Goal: Transaction & Acquisition: Book appointment/travel/reservation

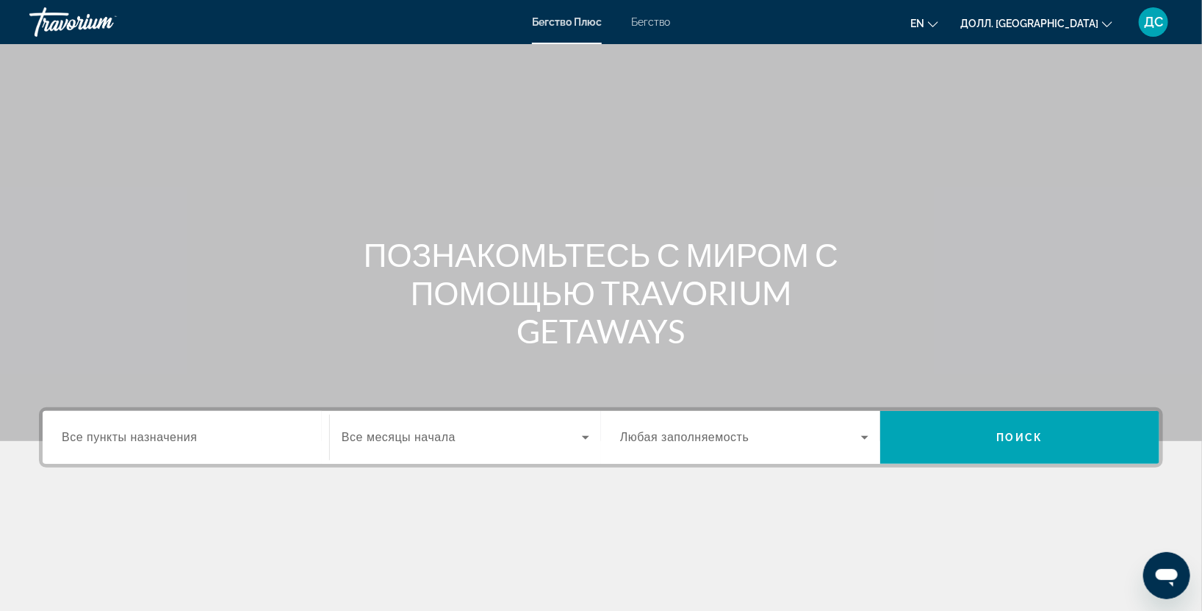
click at [241, 442] on input "Пункт назначения Все пункты назначения" at bounding box center [186, 438] width 248 height 18
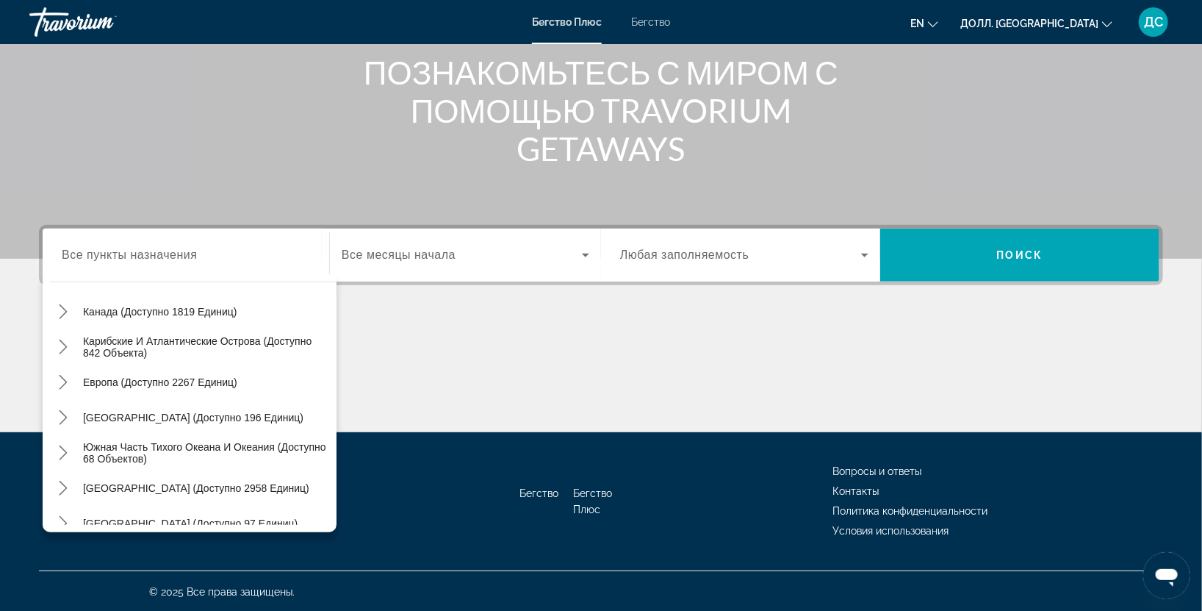
scroll to position [107, 0]
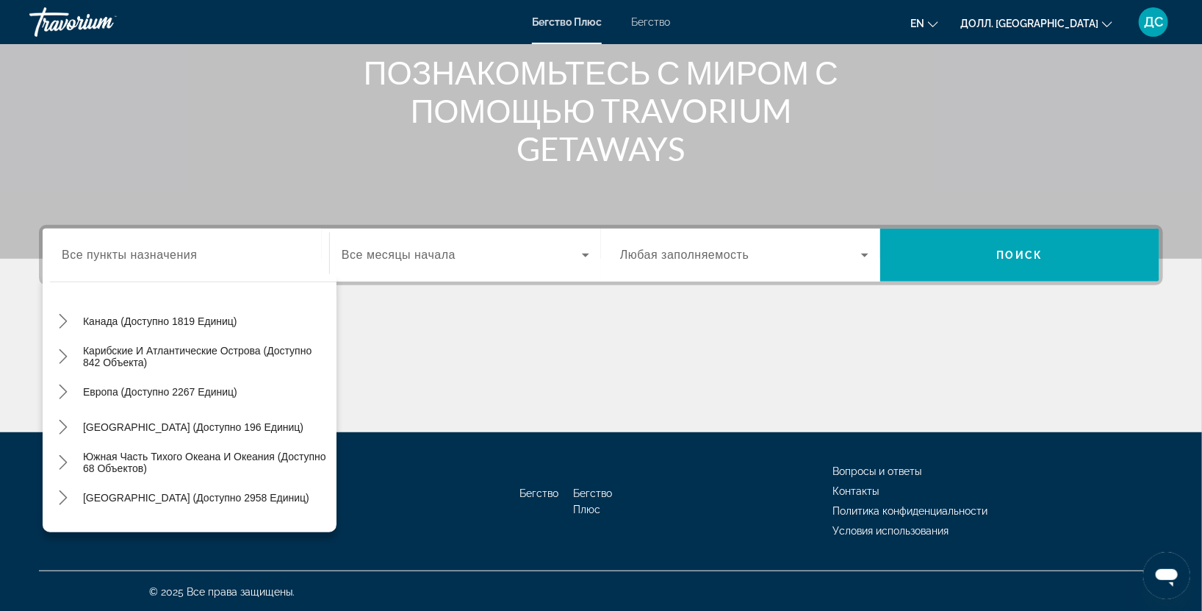
click at [168, 386] on ya-tr-span "Европа (доступно 2267 единиц)" at bounding box center [160, 392] width 154 height 12
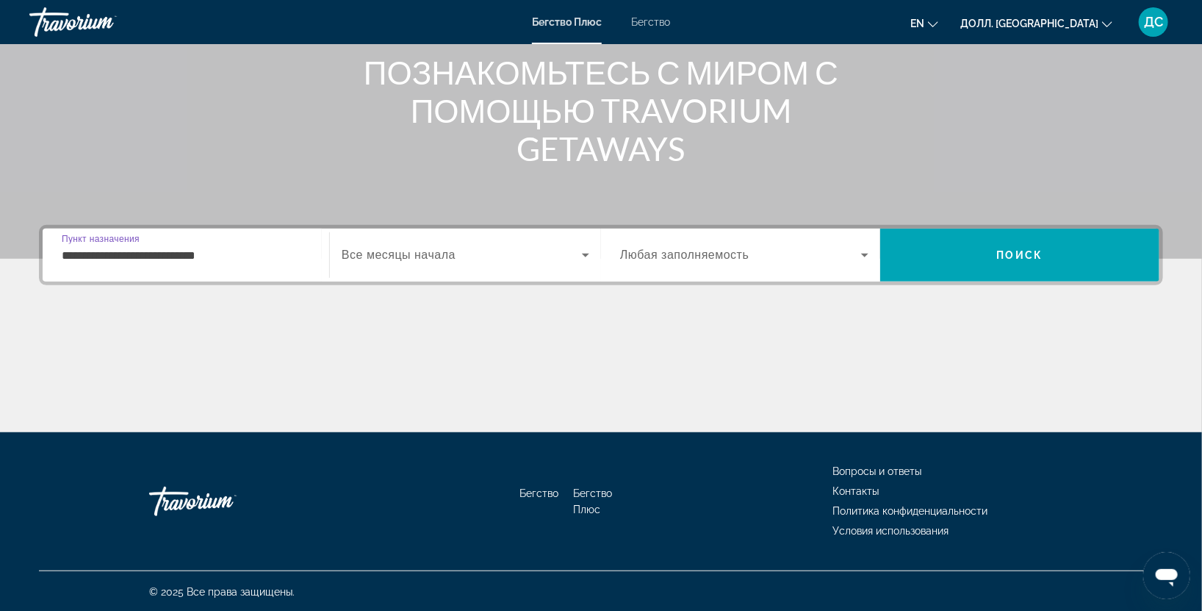
click at [256, 253] on input "**********" at bounding box center [186, 256] width 248 height 18
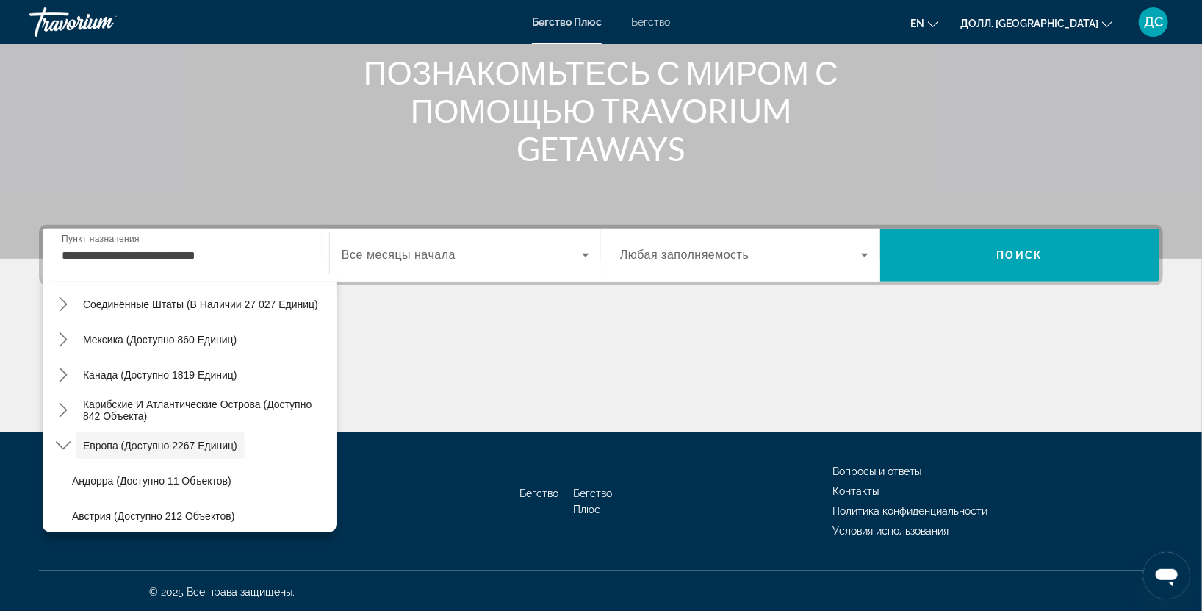
scroll to position [0, 0]
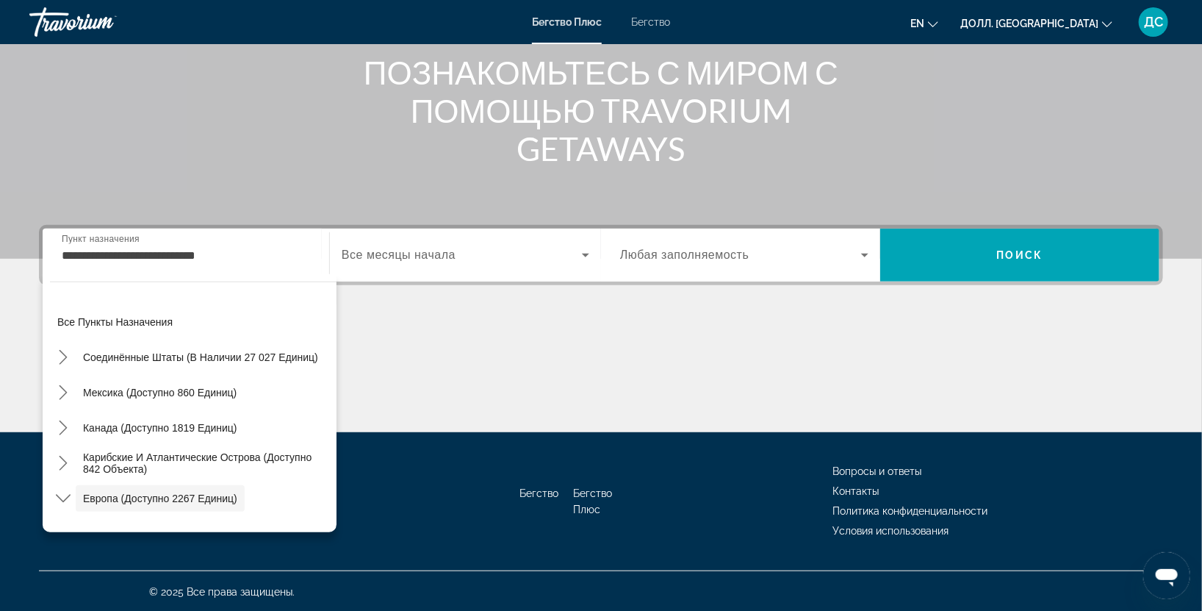
click at [231, 252] on input "**********" at bounding box center [186, 256] width 248 height 18
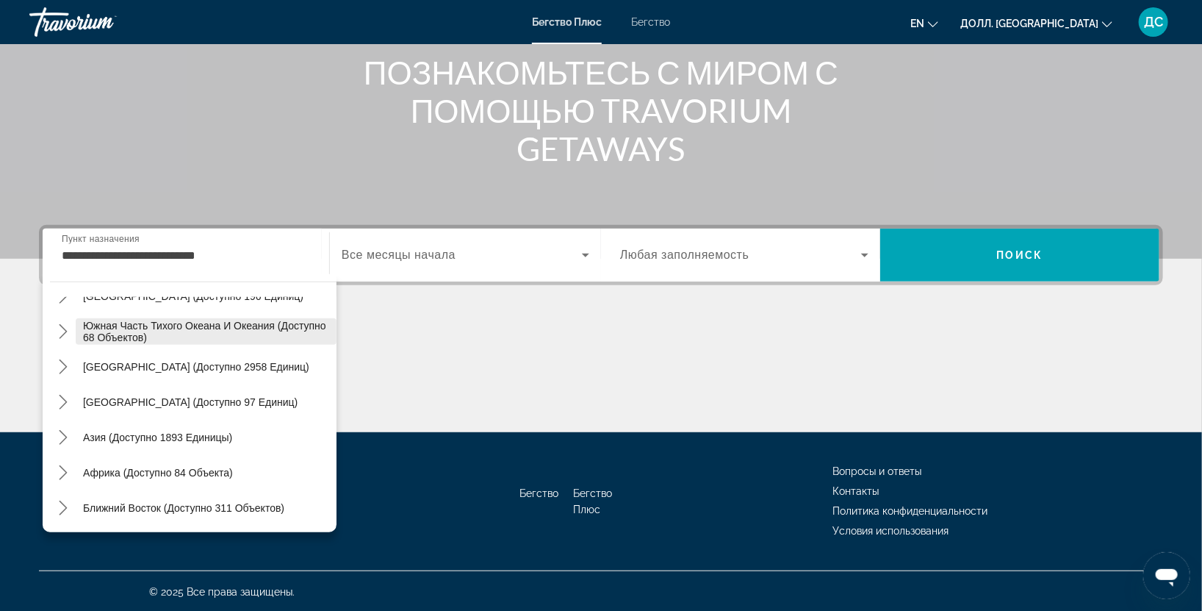
scroll to position [401, 0]
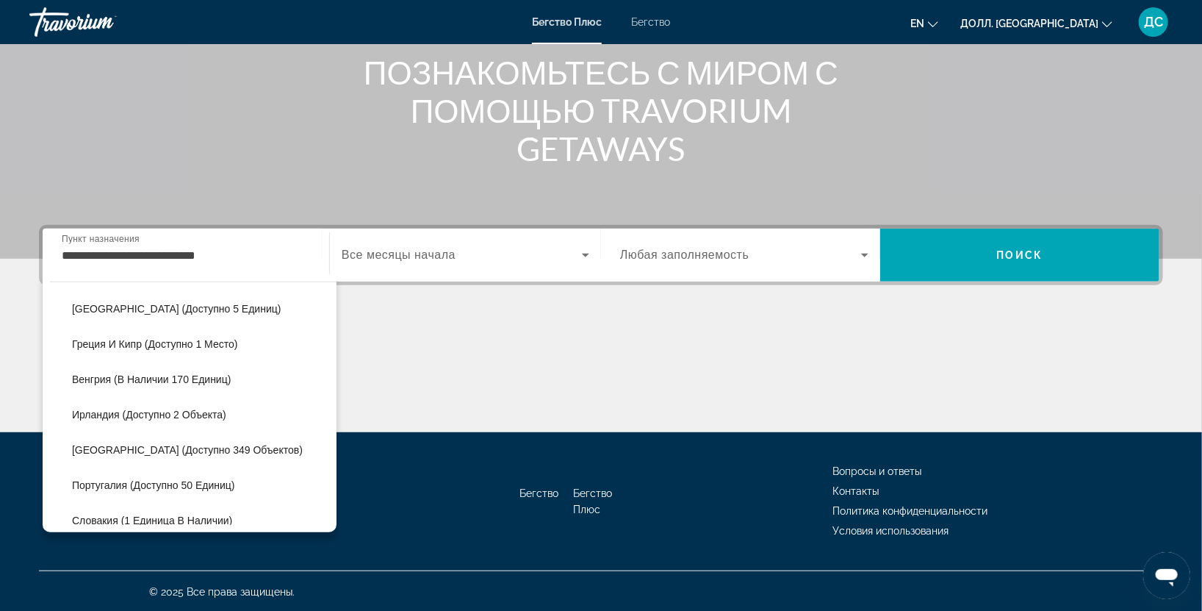
click at [157, 254] on input "**********" at bounding box center [186, 256] width 248 height 18
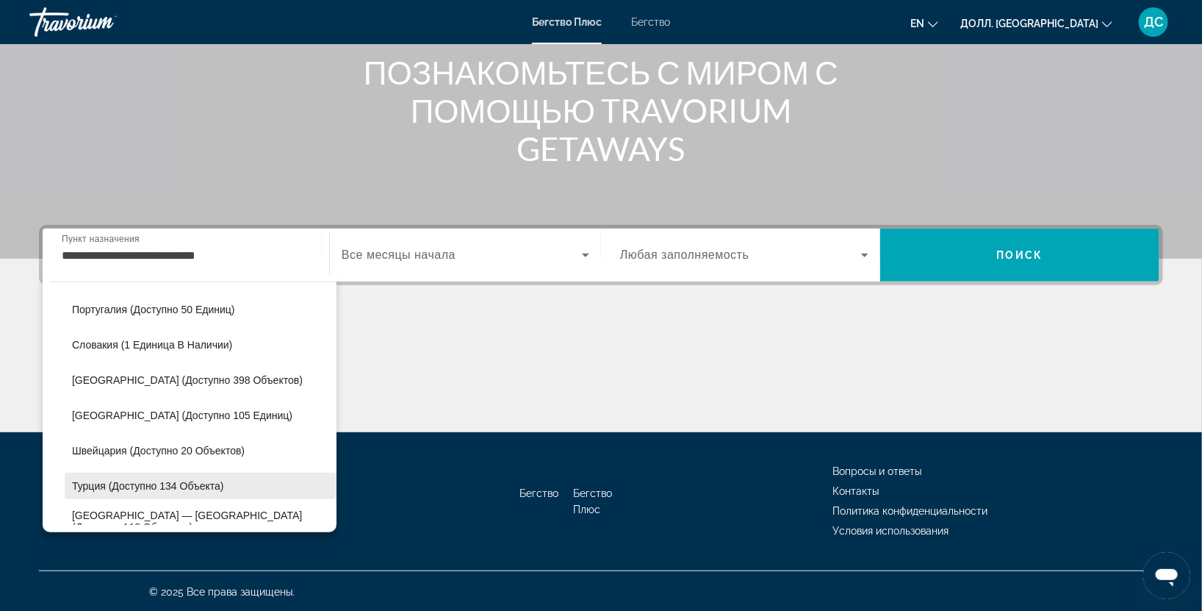
click at [174, 493] on span "Выберите пункт назначения: Турция (доступно 134 объекта)" at bounding box center [201, 485] width 272 height 35
type input "**********"
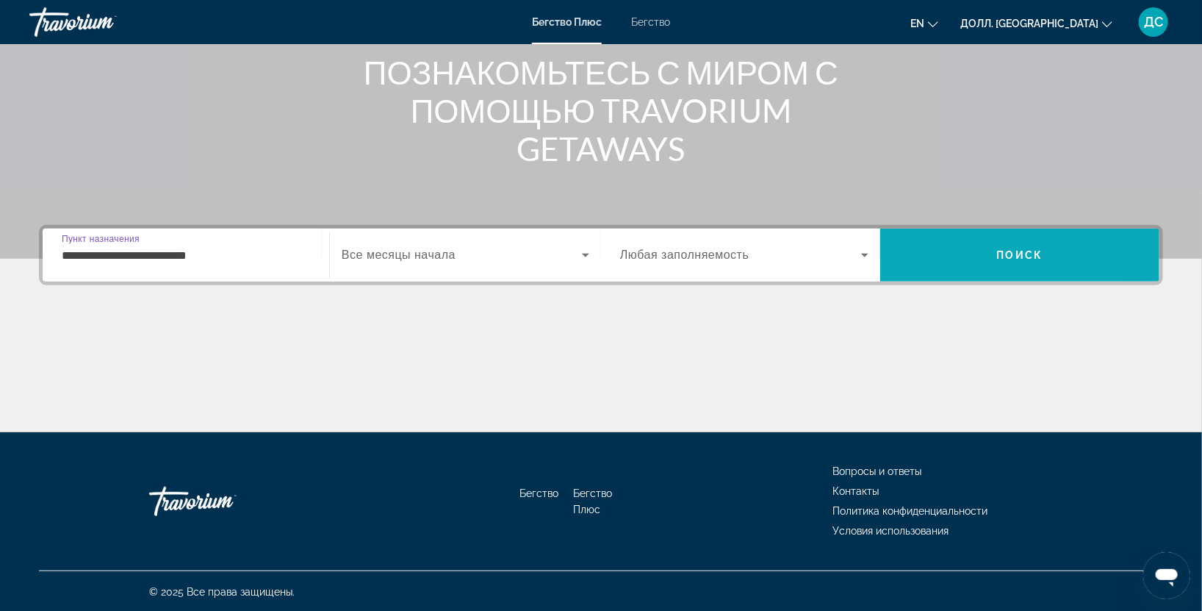
click at [1061, 247] on span "Поиск" at bounding box center [1019, 254] width 279 height 35
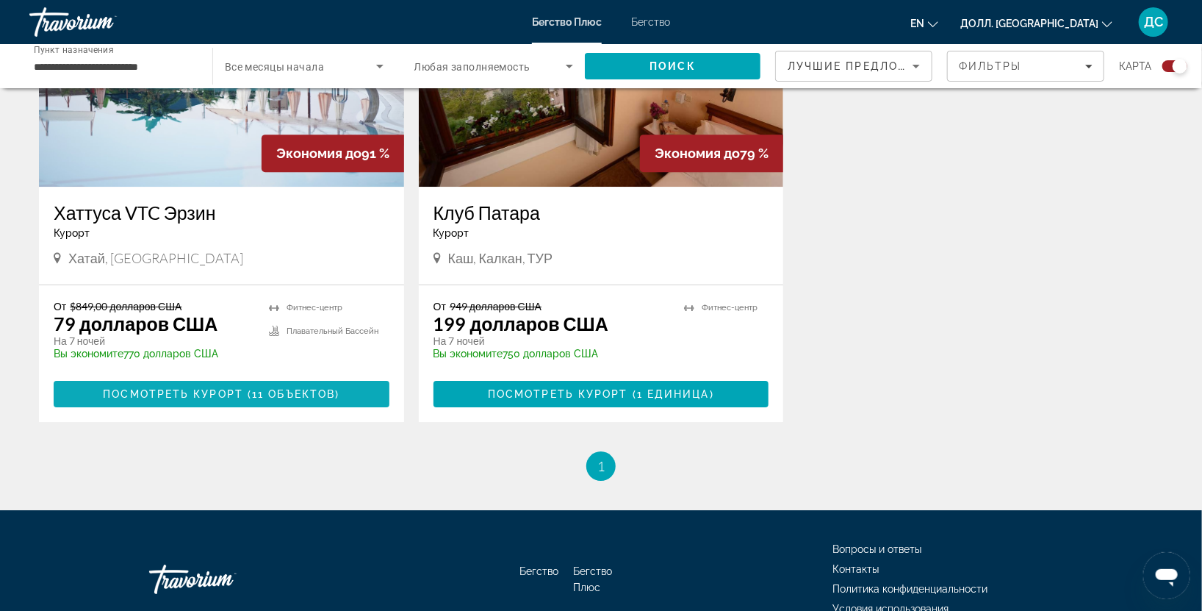
scroll to position [1741, 0]
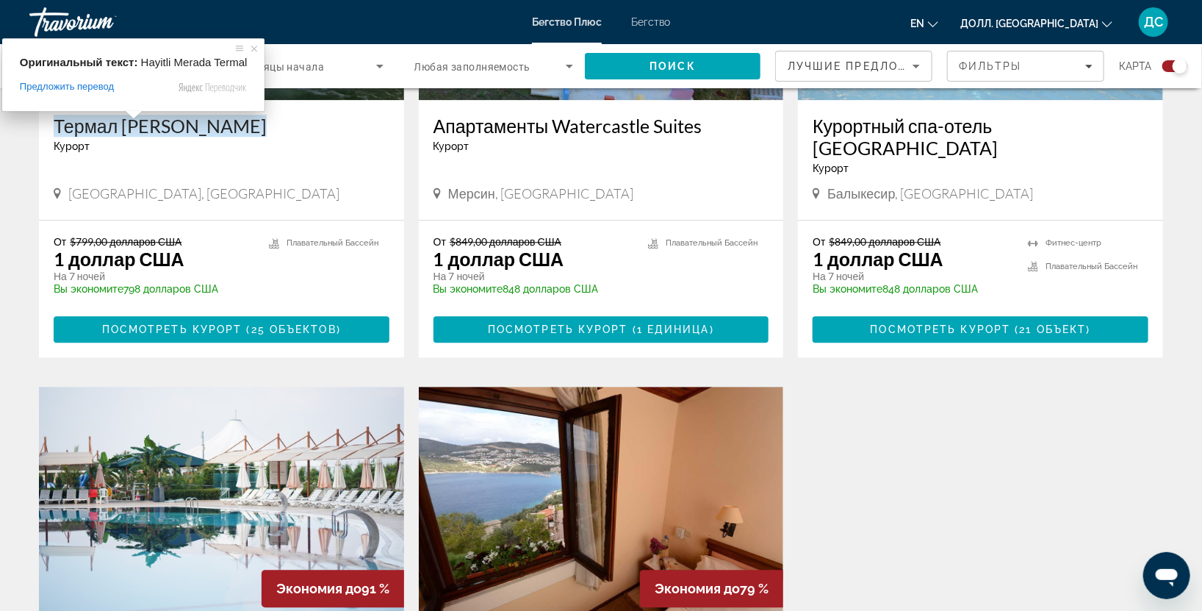
scroll to position [1306, 0]
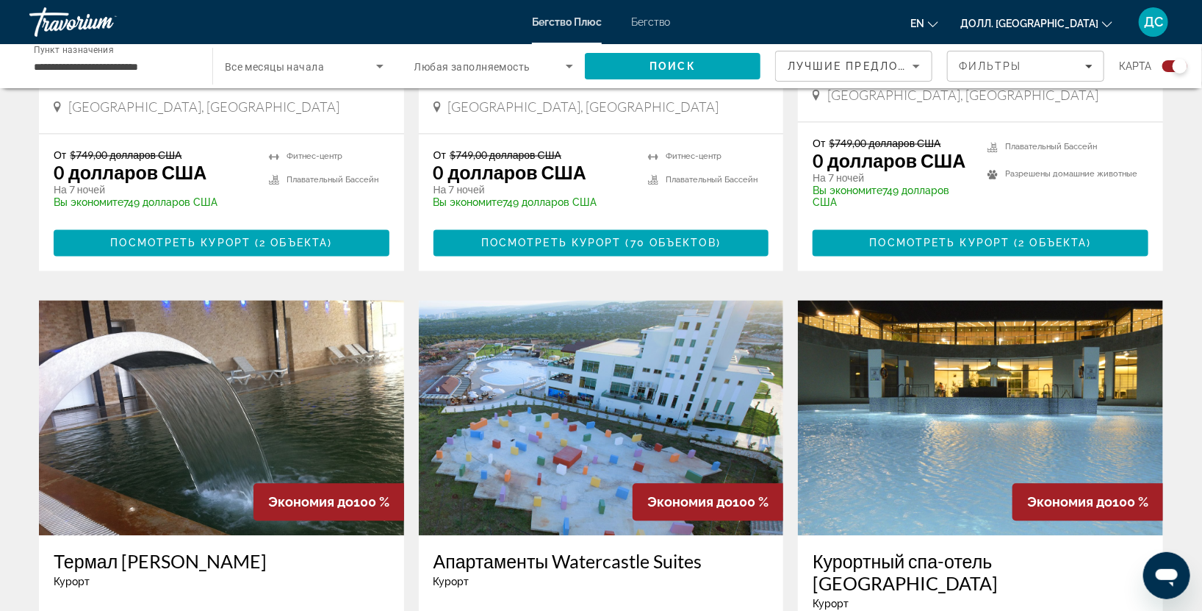
click at [204, 418] on img "Основное содержание" at bounding box center [221, 418] width 365 height 235
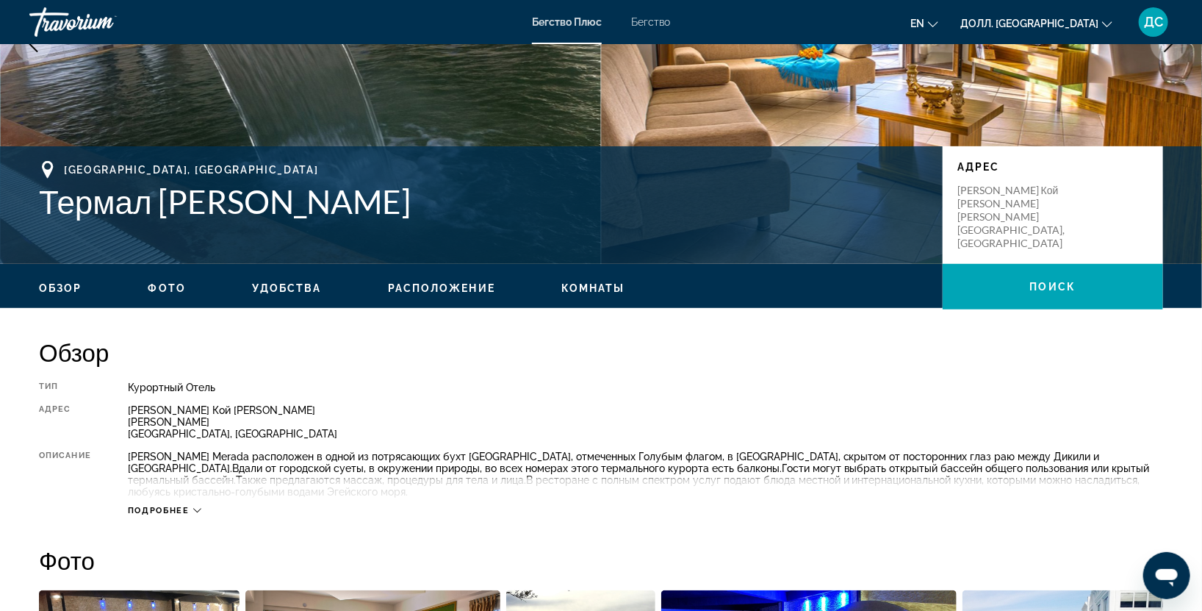
scroll to position [435, 0]
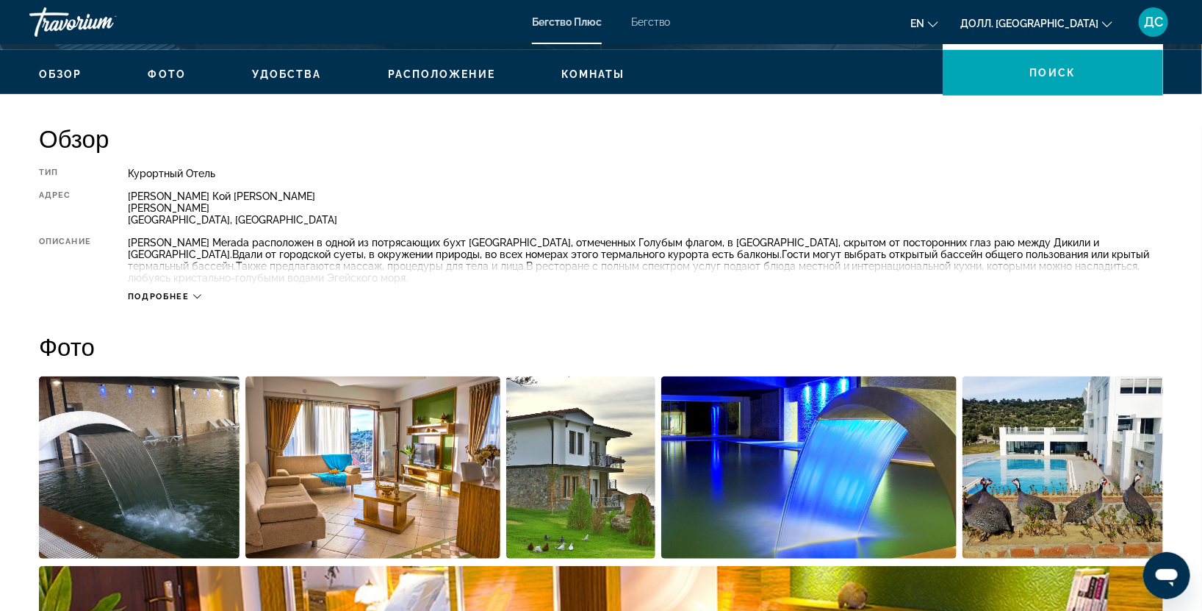
click at [200, 294] on icon "Основное содержание" at bounding box center [197, 296] width 8 height 8
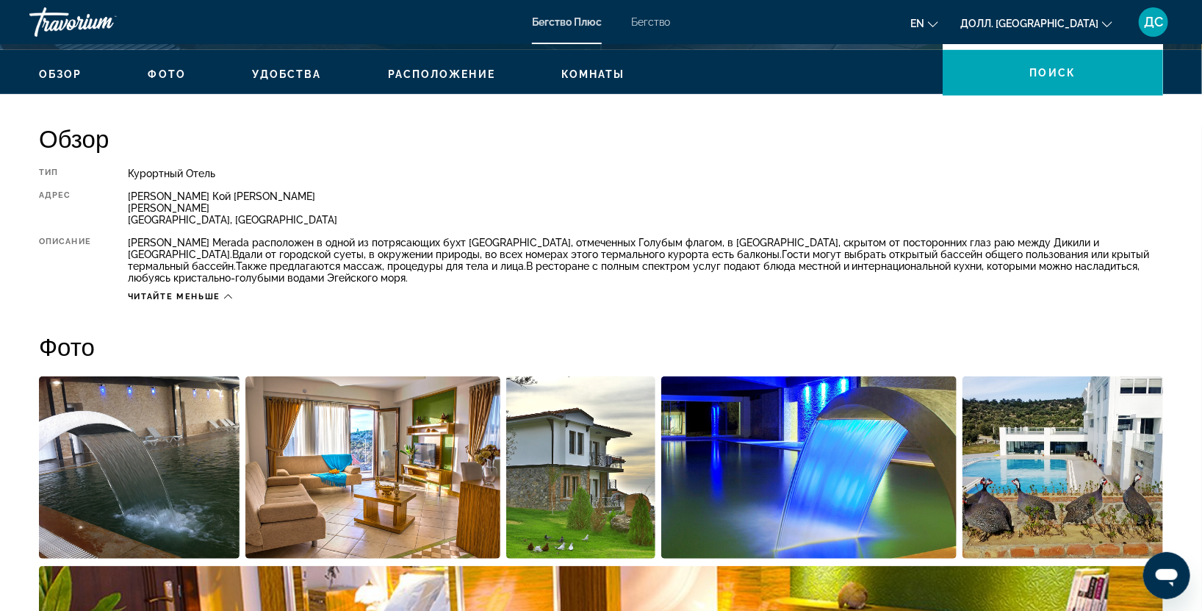
click at [226, 294] on icon "Основное содержание" at bounding box center [228, 296] width 8 height 8
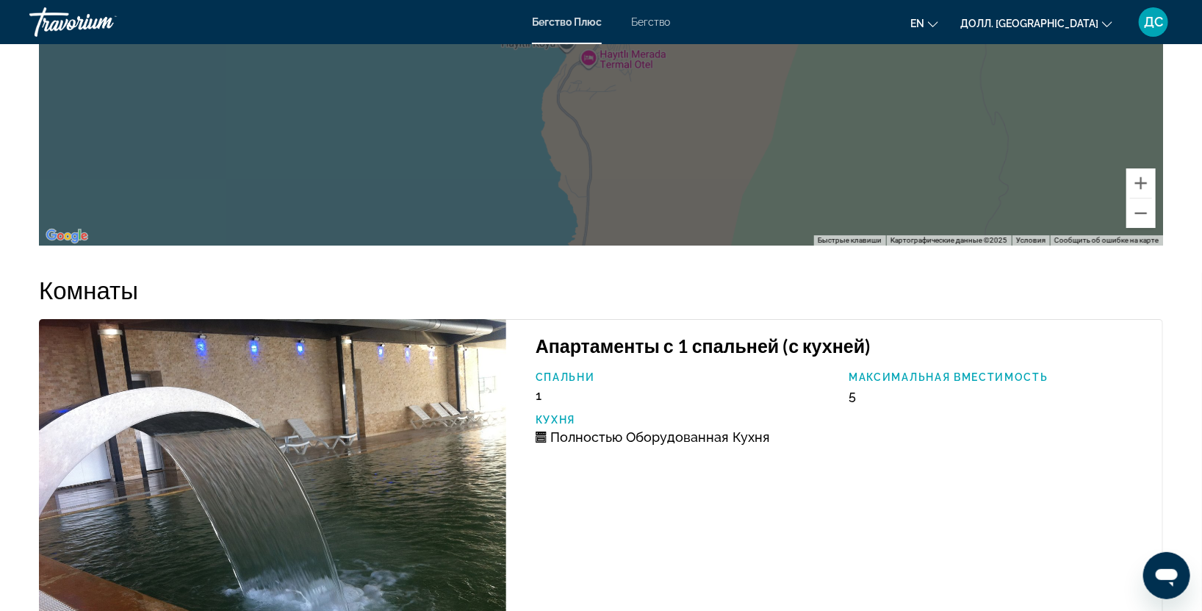
scroll to position [1906, 0]
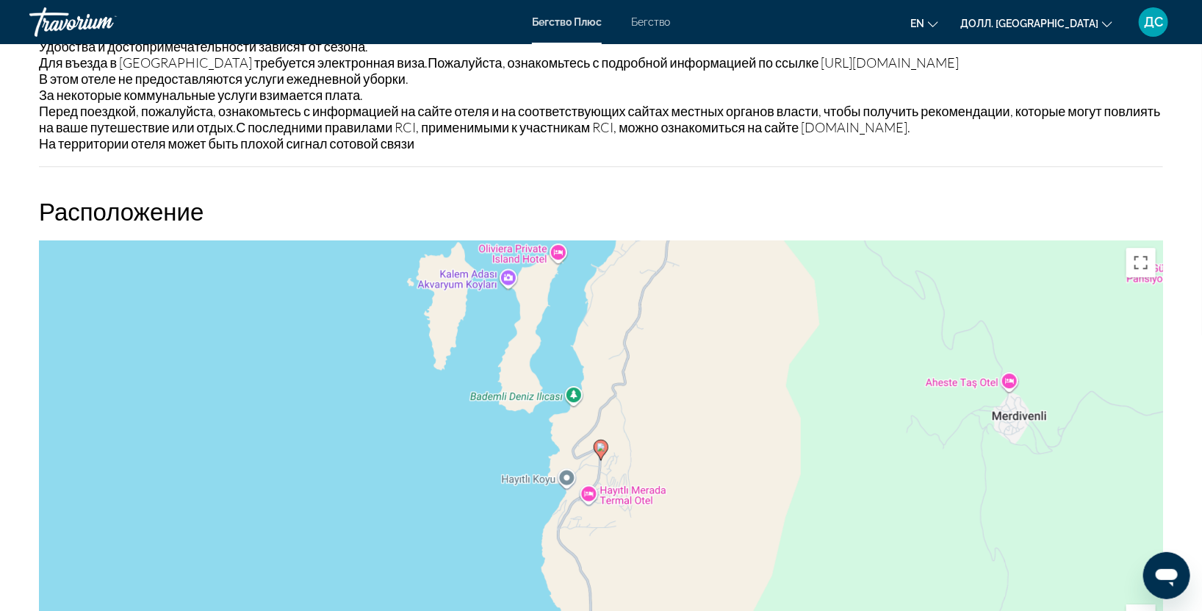
click at [1147, 292] on div "Чтобы активировать перетаскивание с помощью клавиатуры, нажмите Alt + Enter. По…" at bounding box center [601, 460] width 1124 height 441
click at [1146, 277] on button "Включить полноэкранный режим" at bounding box center [1140, 262] width 29 height 29
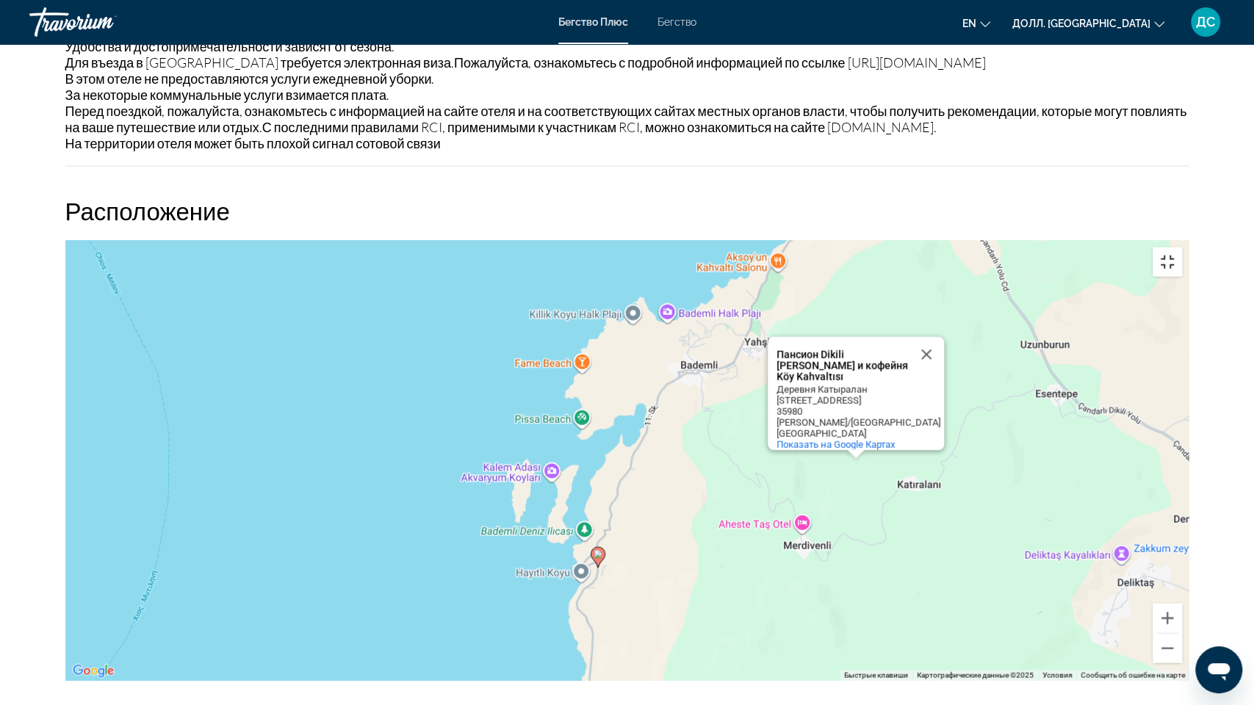
click at [1182, 248] on button "Включить полноэкранный режим" at bounding box center [1167, 262] width 29 height 29
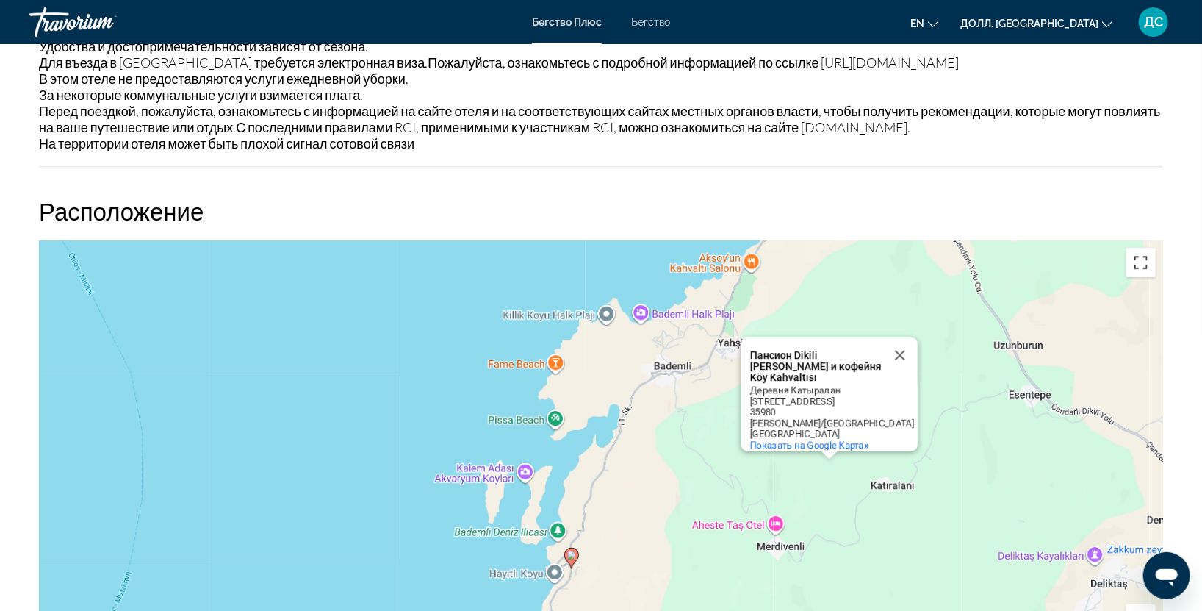
click at [1136, 273] on button "Включить полноэкранный режим" at bounding box center [1140, 262] width 29 height 29
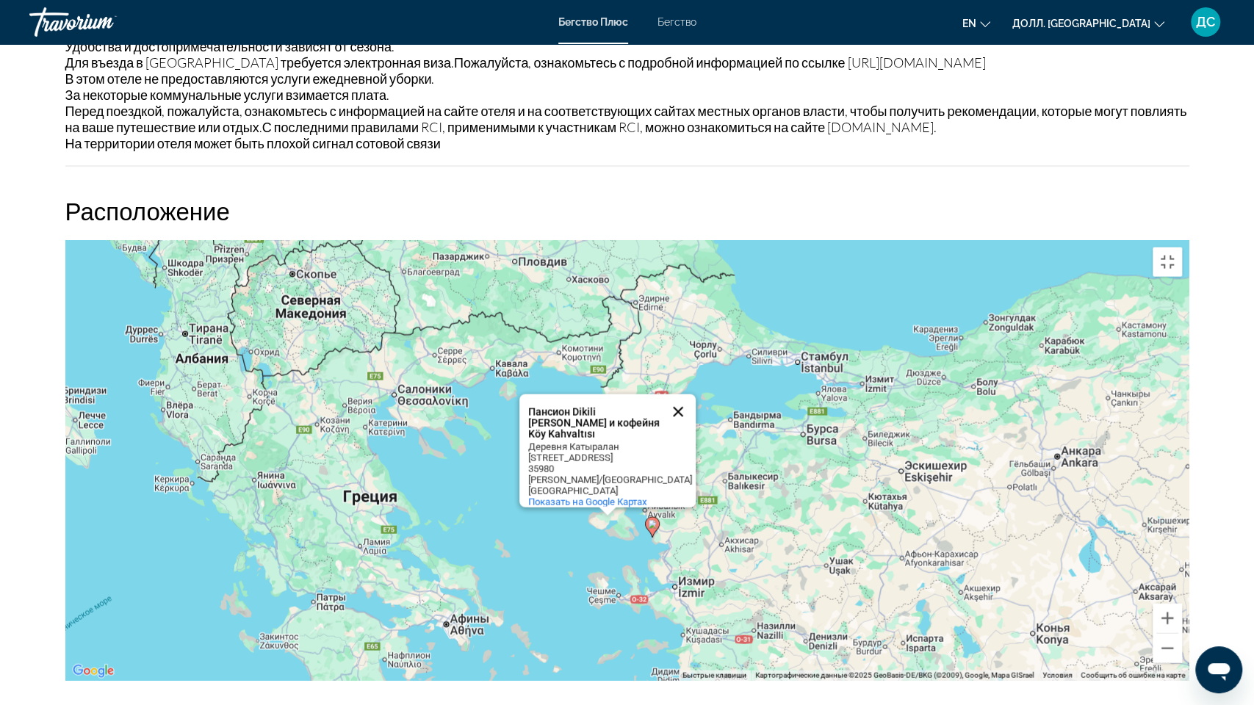
click at [676, 395] on button "Закрыть" at bounding box center [678, 412] width 35 height 35
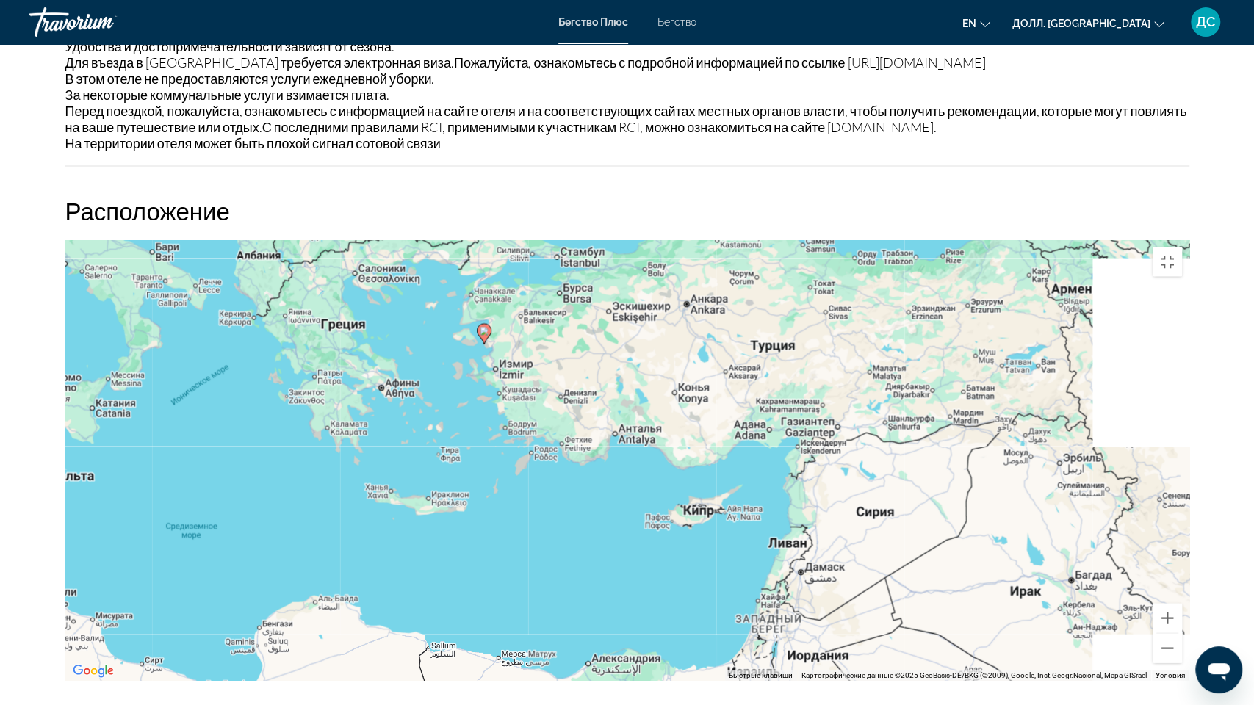
drag, startPoint x: 1218, startPoint y: 351, endPoint x: 732, endPoint y: 204, distance: 508.4
click at [732, 240] on div "Чтобы активировать перетаскивание с помощью клавиатуры, нажмите Alt + Enter. По…" at bounding box center [627, 460] width 1124 height 441
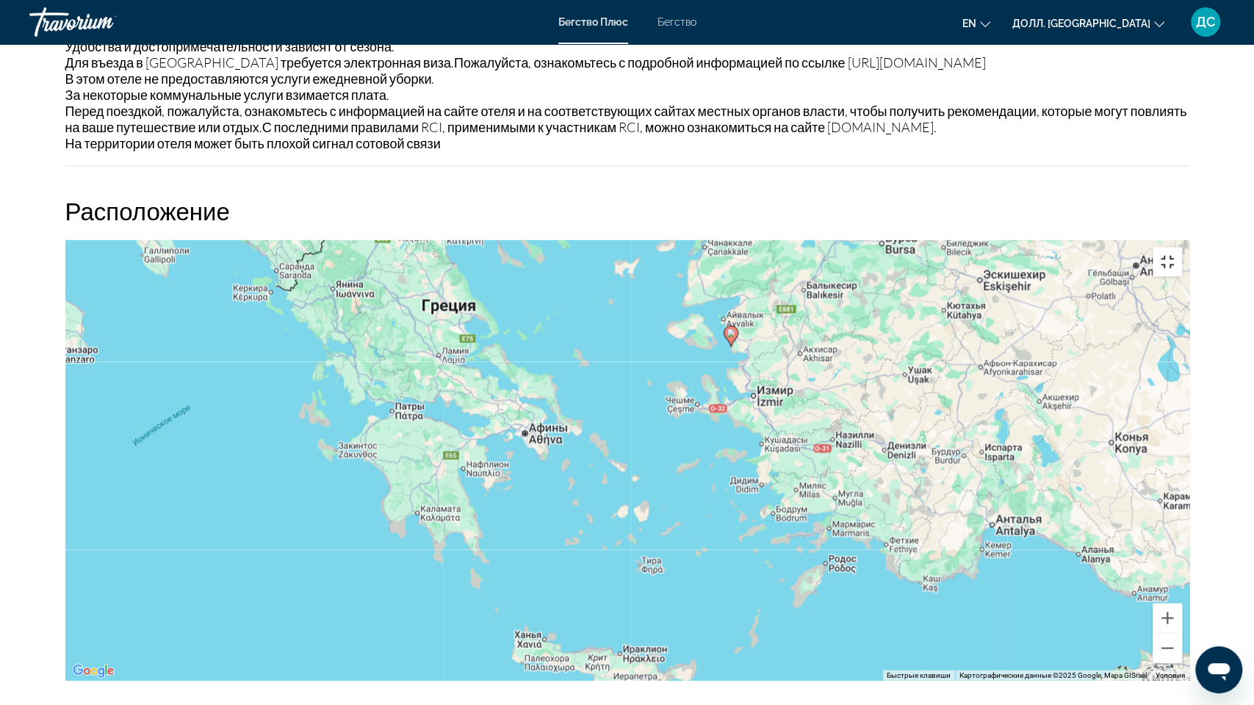
click at [1182, 248] on button "Включить полноэкранный режим" at bounding box center [1167, 262] width 29 height 29
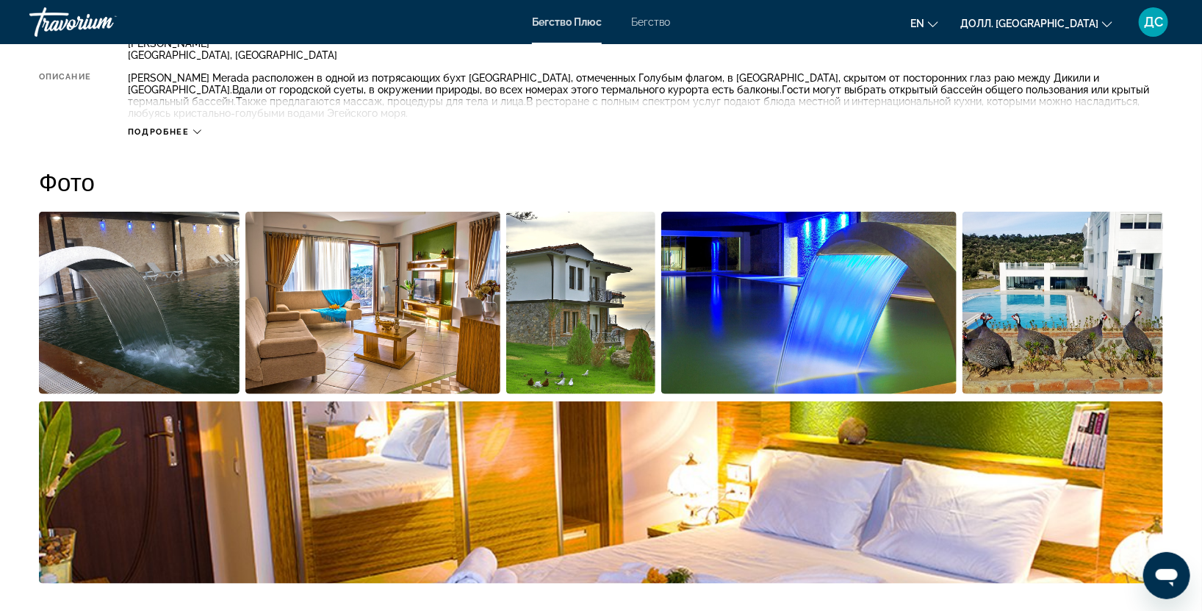
scroll to position [0, 0]
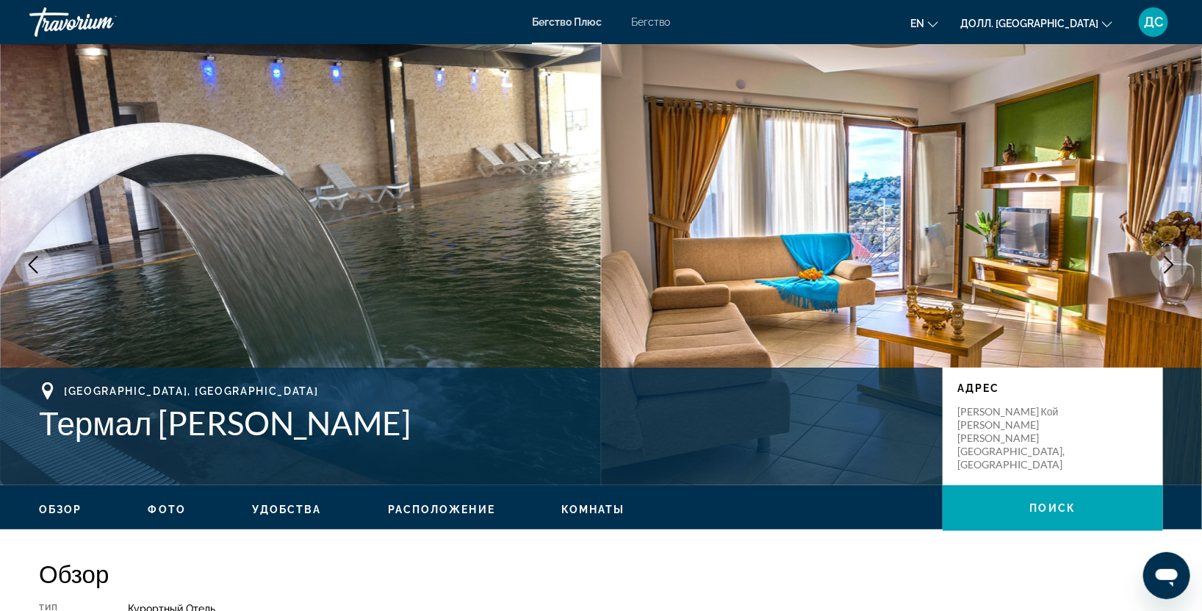
click at [1168, 270] on icon "Следующее изображение" at bounding box center [1170, 265] width 10 height 18
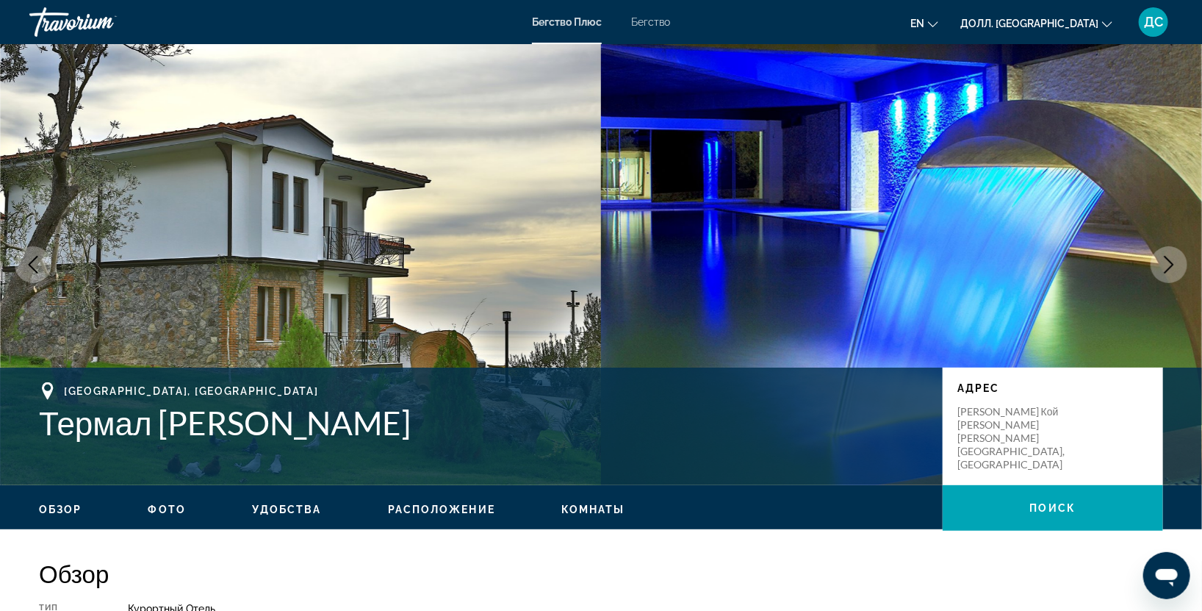
click at [1168, 270] on icon "Следующее изображение" at bounding box center [1170, 265] width 10 height 18
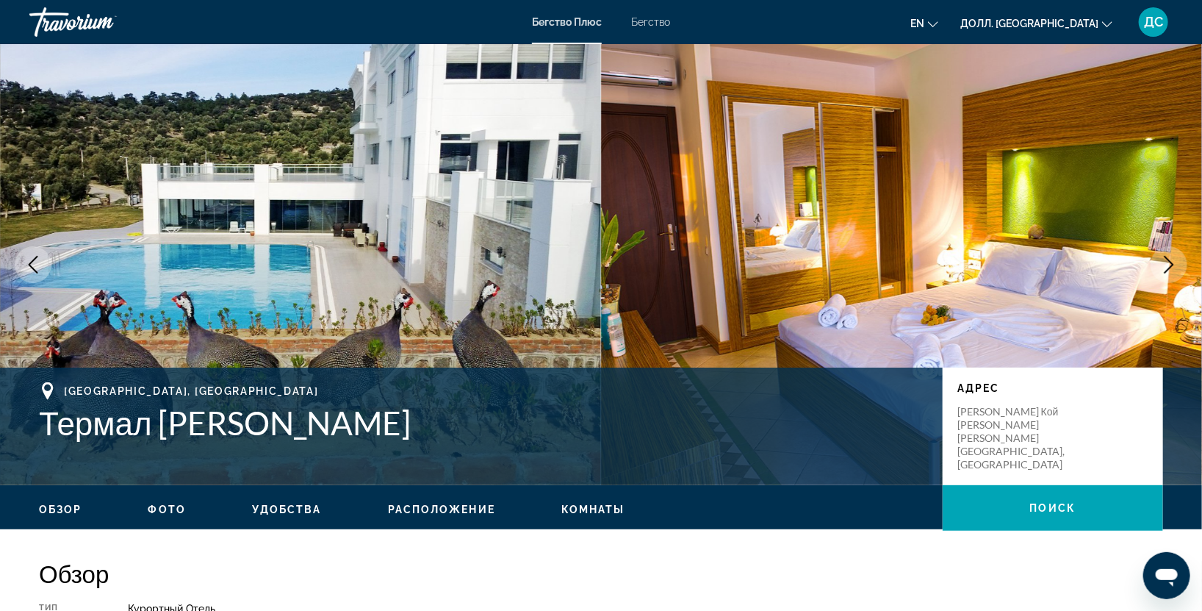
click at [1168, 270] on icon "Следующее изображение" at bounding box center [1170, 265] width 10 height 18
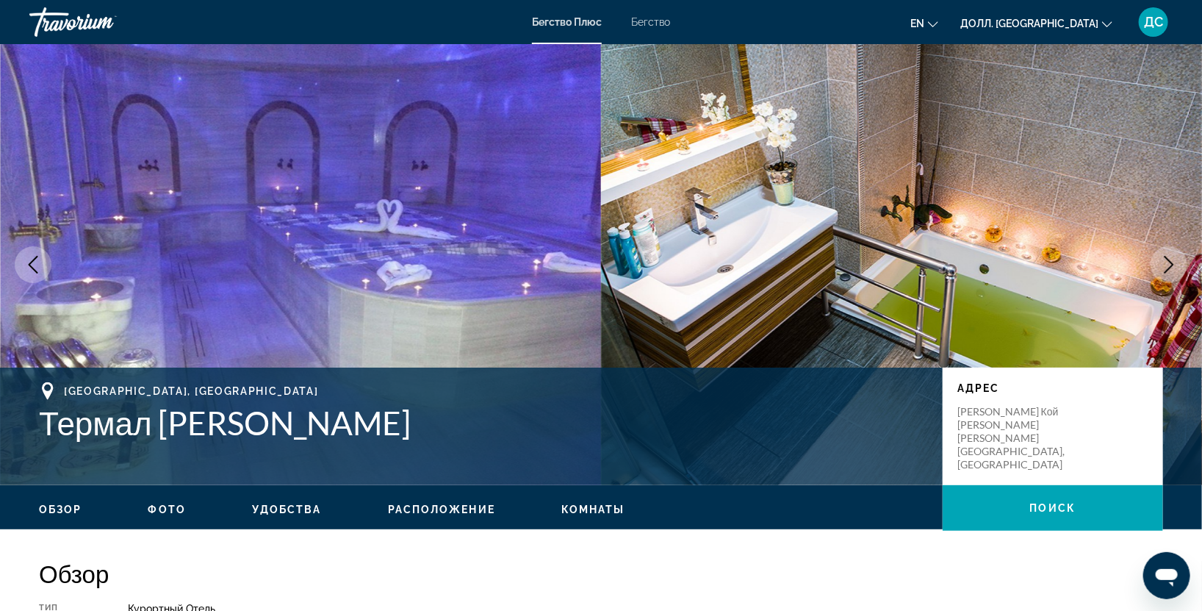
click at [1168, 270] on icon "Следующее изображение" at bounding box center [1170, 265] width 10 height 18
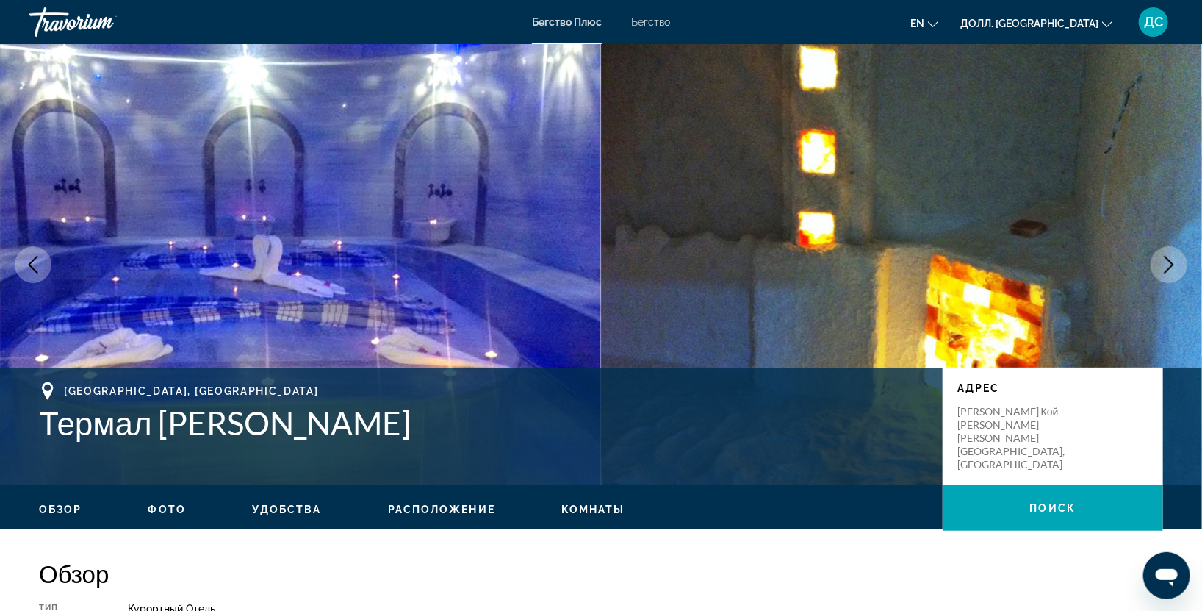
click at [1168, 270] on icon "Следующее изображение" at bounding box center [1170, 265] width 10 height 18
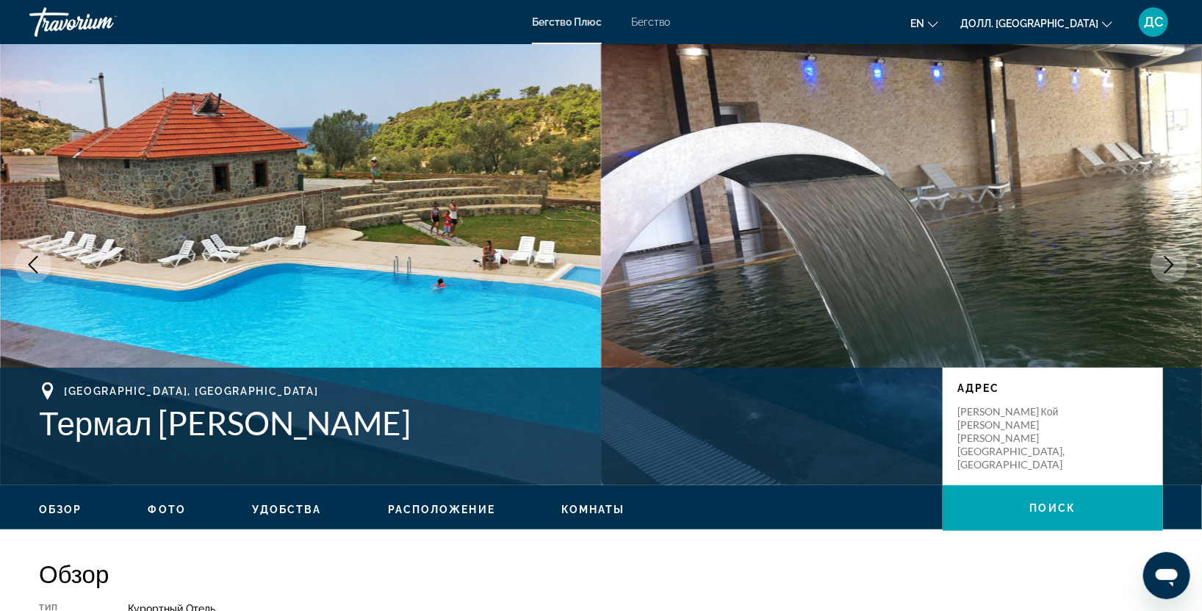
click at [1168, 270] on icon "Следующее изображение" at bounding box center [1170, 265] width 10 height 18
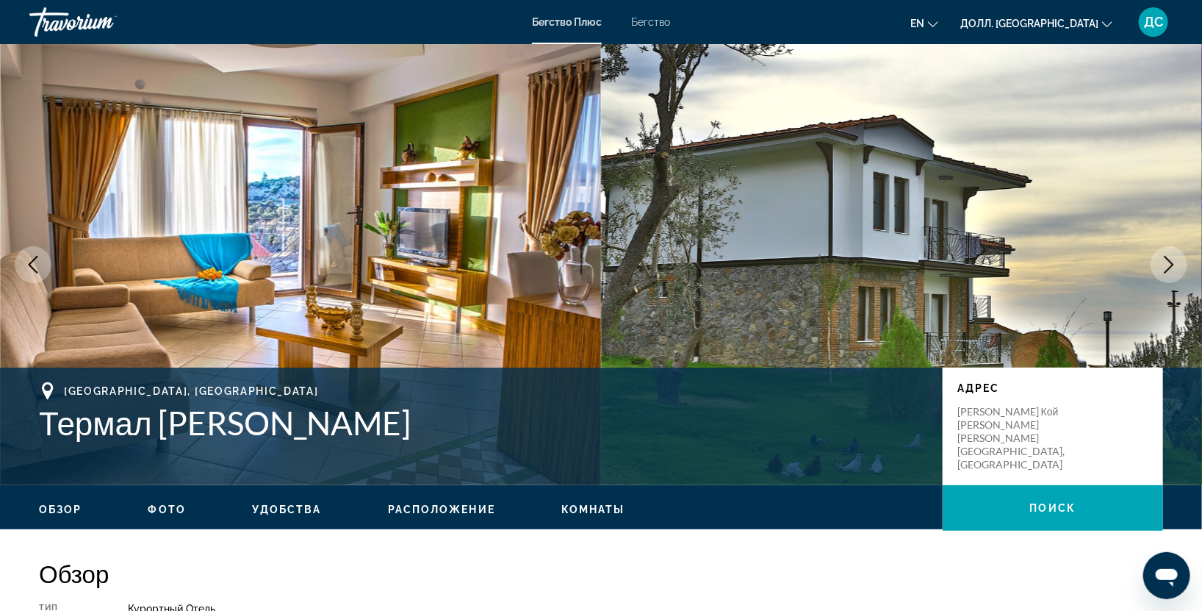
click at [1168, 270] on icon "Следующее изображение" at bounding box center [1170, 265] width 10 height 18
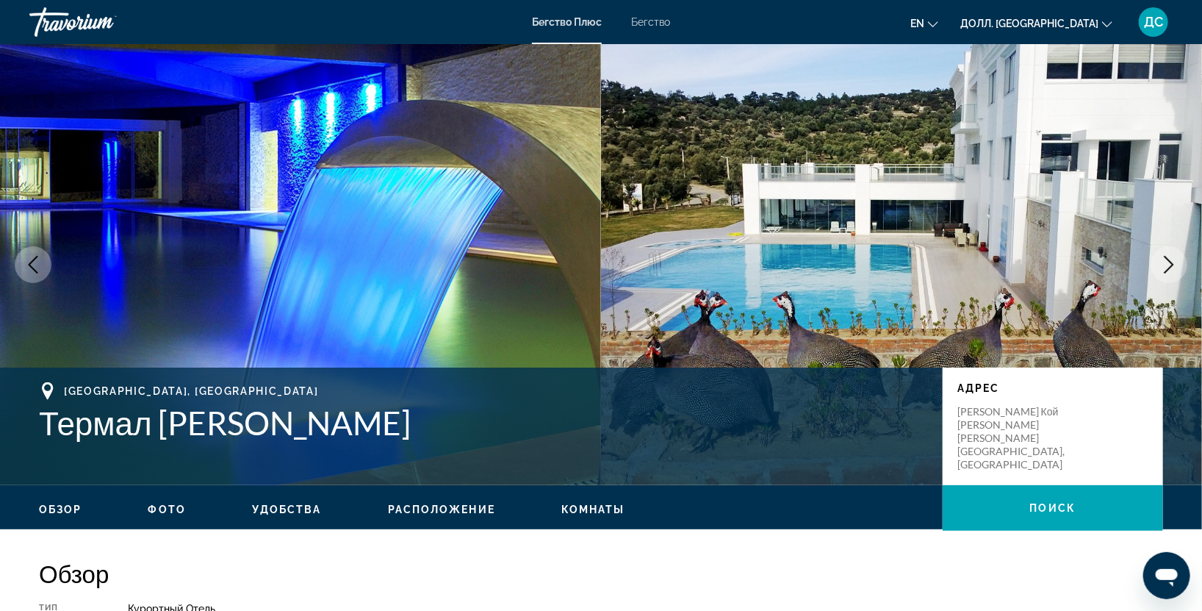
click at [1168, 270] on icon "Следующее изображение" at bounding box center [1170, 265] width 10 height 18
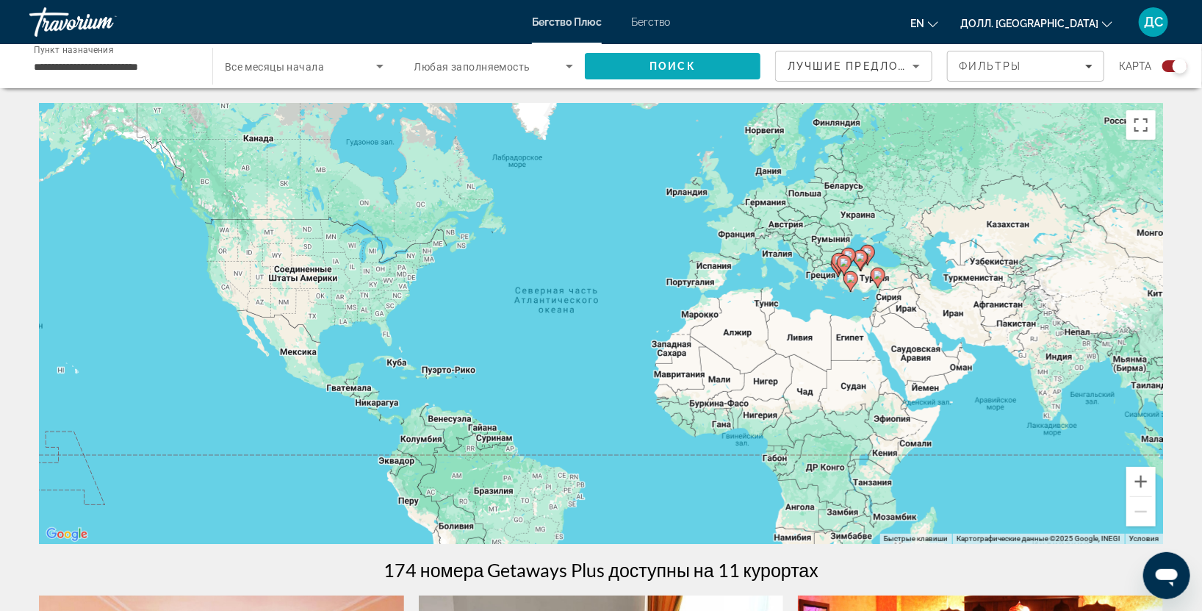
click at [698, 52] on span "Поиск" at bounding box center [673, 65] width 176 height 35
click at [654, 21] on ya-tr-span "Бегство" at bounding box center [650, 22] width 39 height 12
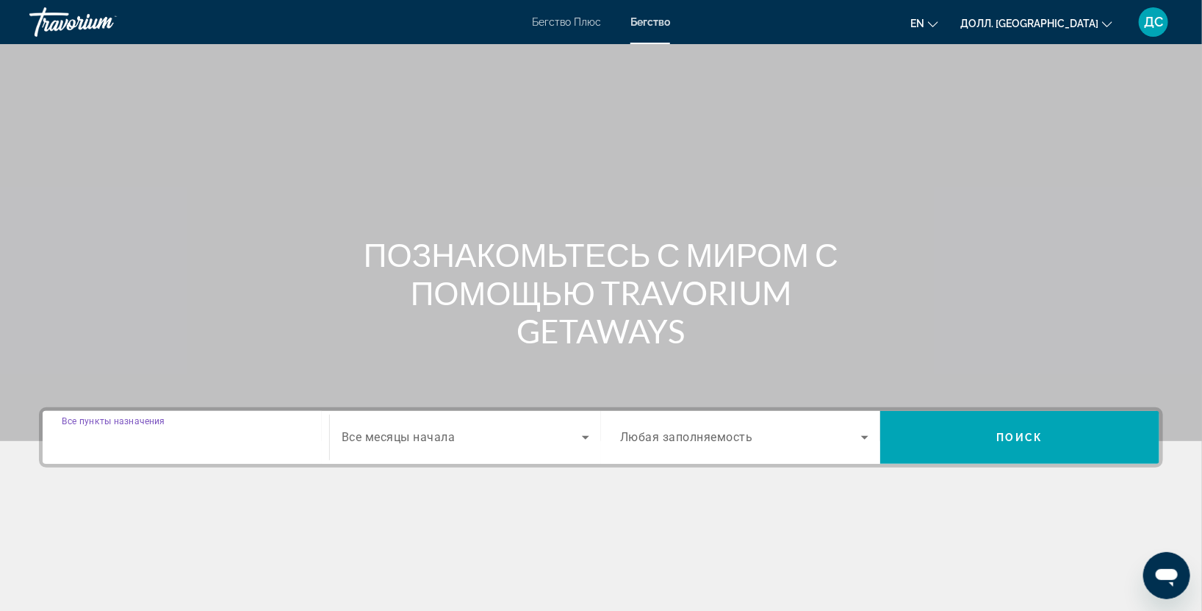
click at [133, 445] on input "Пункт назначения Все пункты назначения" at bounding box center [186, 438] width 248 height 18
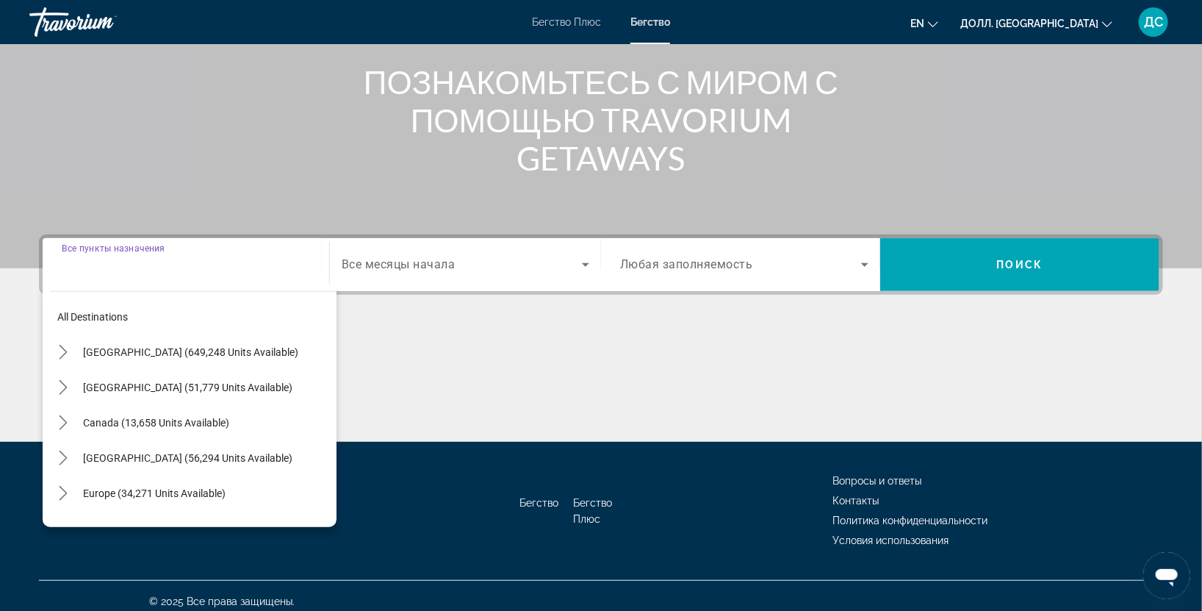
scroll to position [182, 0]
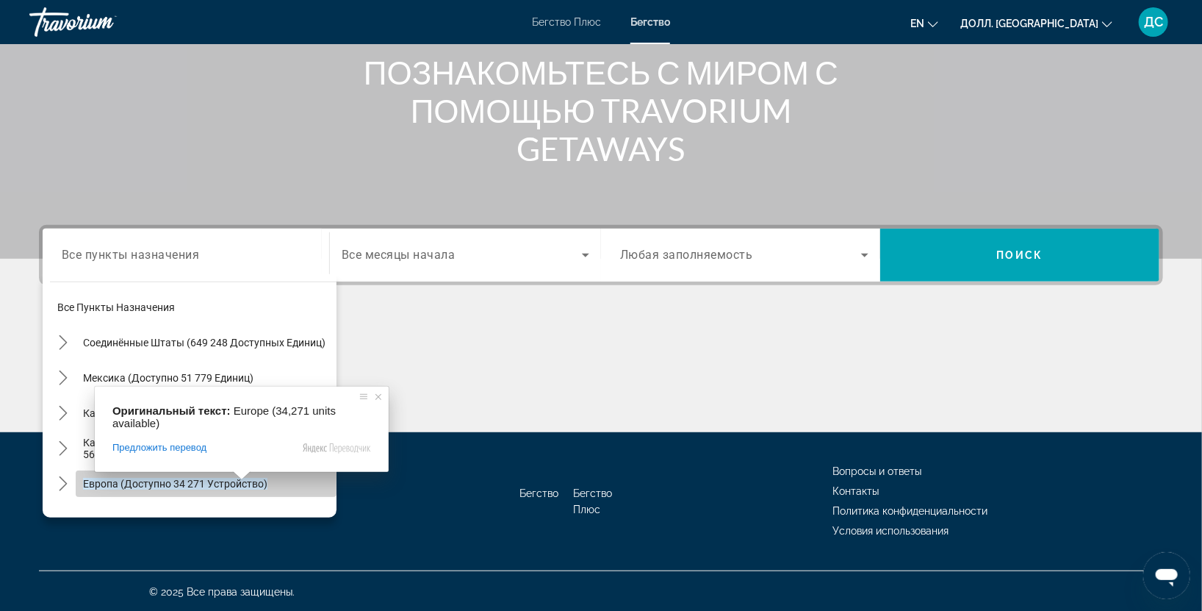
click at [225, 482] on ya-tr-span "Европа (доступно 34 271 устройство)" at bounding box center [175, 484] width 184 height 12
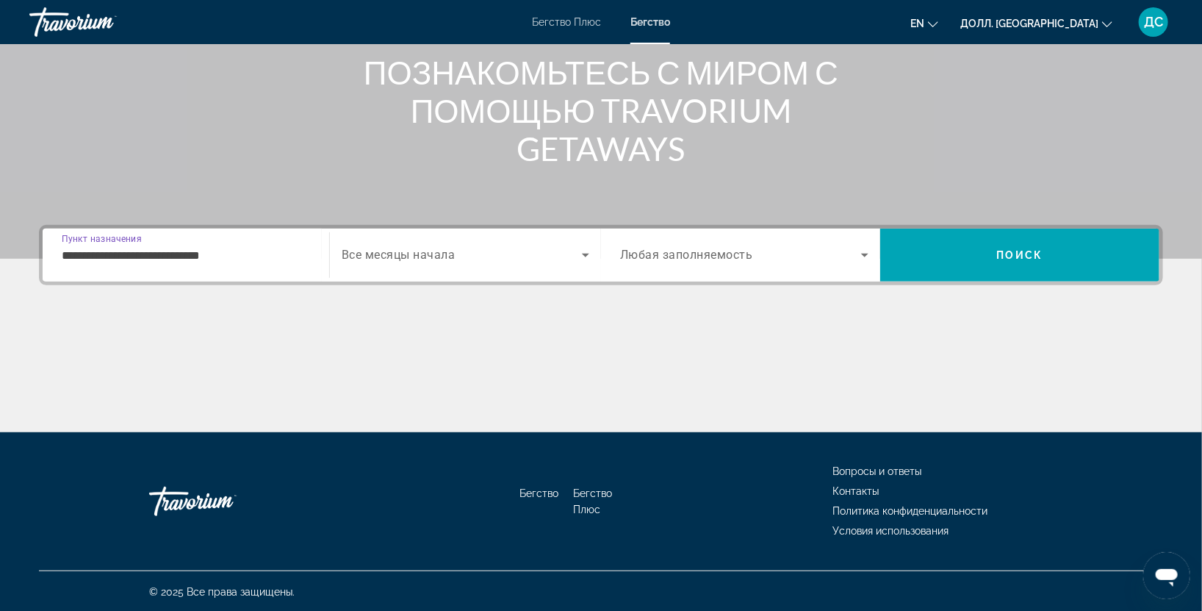
click at [169, 259] on input "**********" at bounding box center [186, 256] width 248 height 18
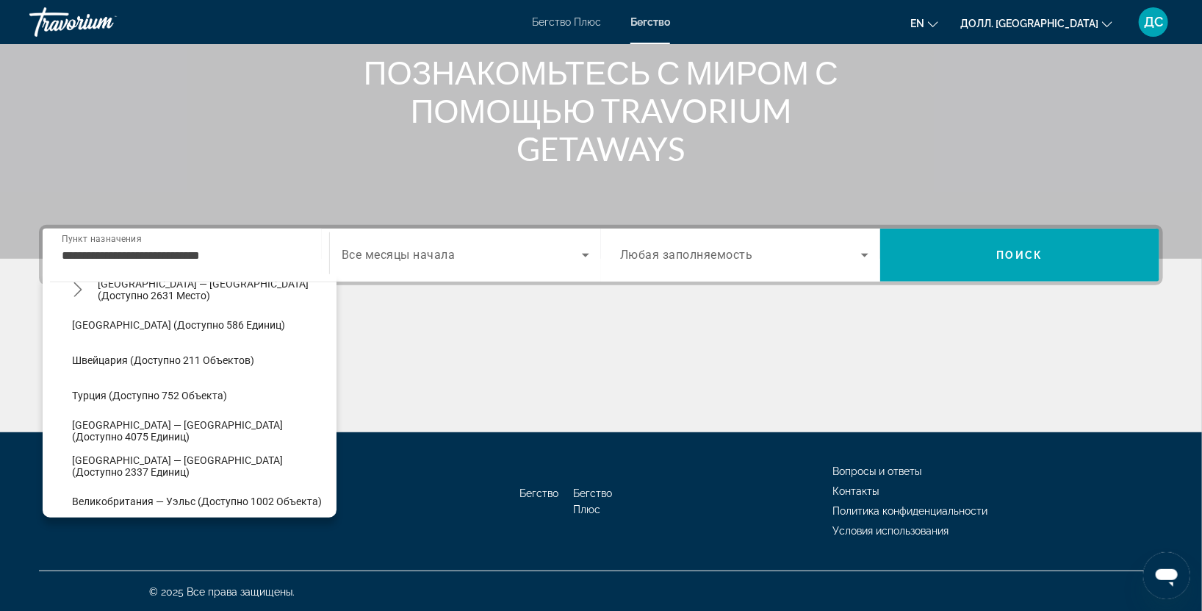
scroll to position [855, 0]
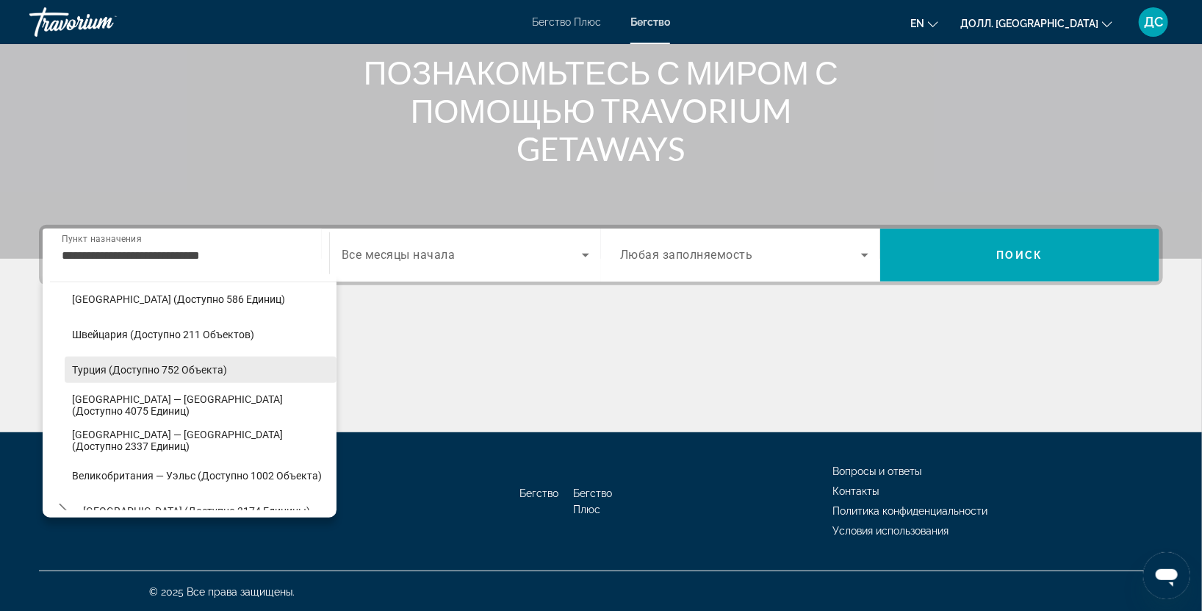
click at [162, 364] on ya-tr-span "Турция (доступно 752 объекта)" at bounding box center [149, 370] width 155 height 12
type input "**********"
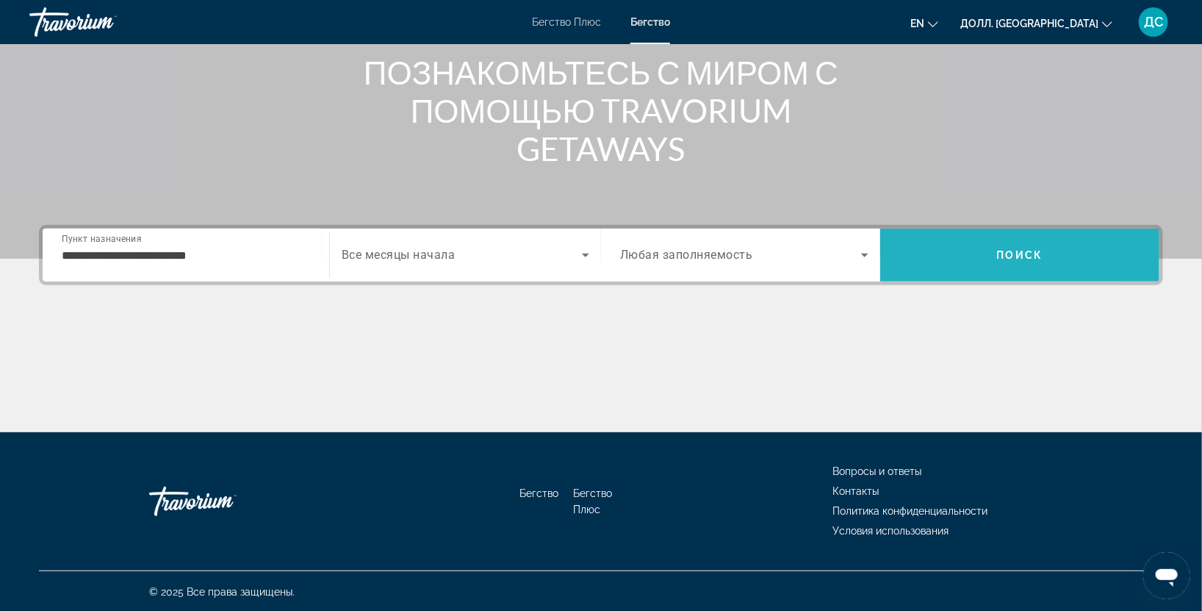
click at [1091, 271] on span "Поиск" at bounding box center [1019, 255] width 279 height 53
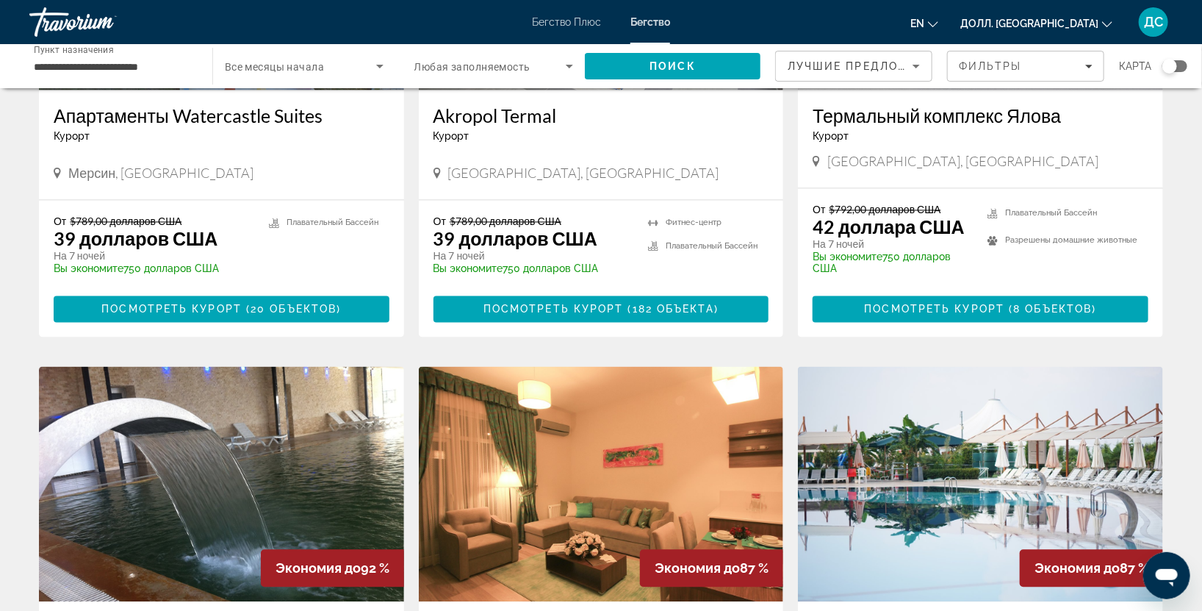
scroll to position [1741, 0]
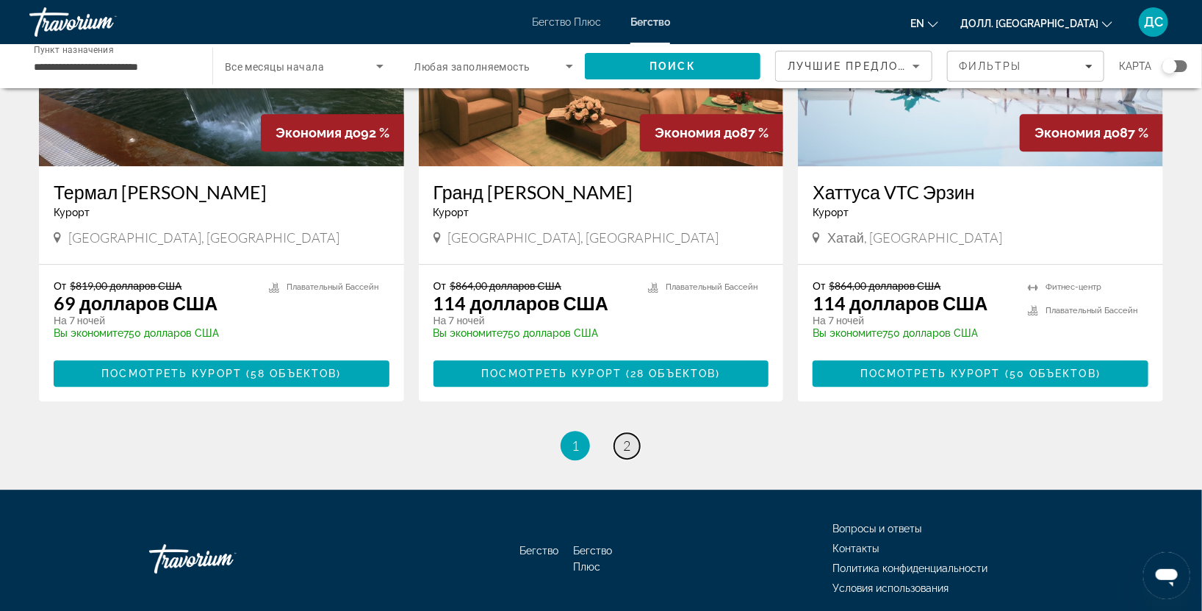
click at [618, 433] on link "страница 2" at bounding box center [627, 446] width 26 height 26
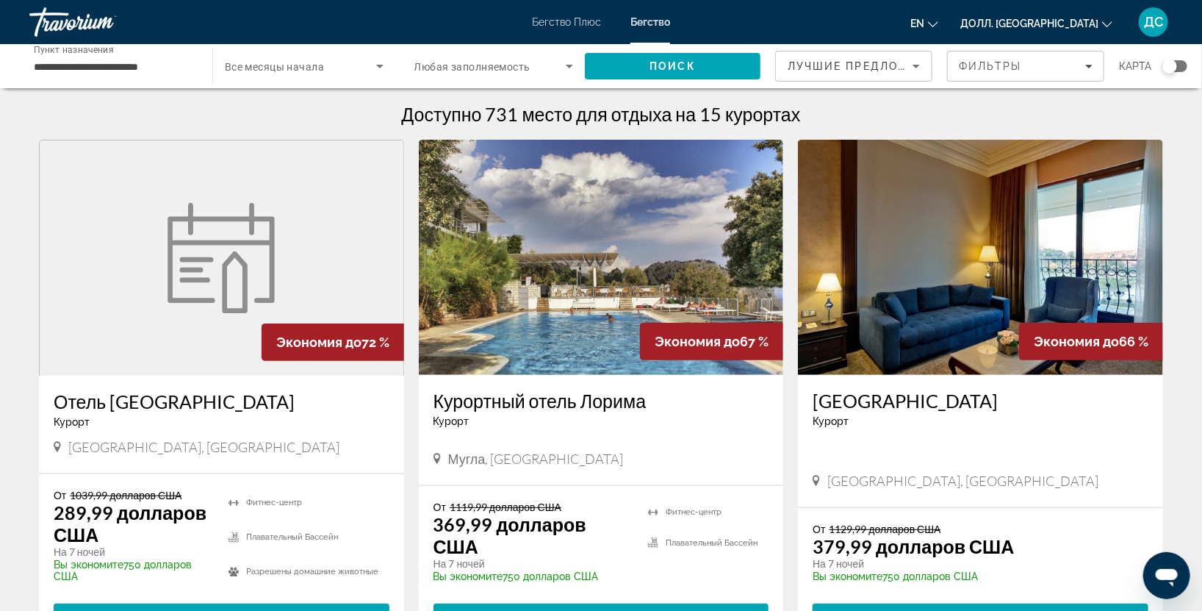
click at [567, 301] on img "Основное содержание" at bounding box center [601, 257] width 365 height 235
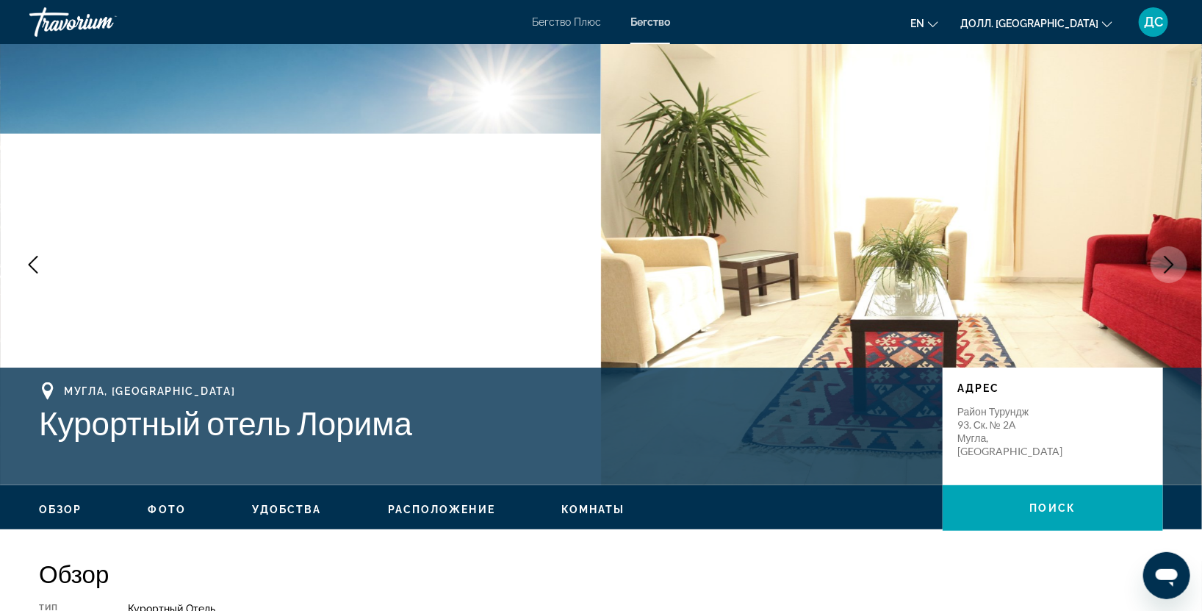
scroll to position [435, 0]
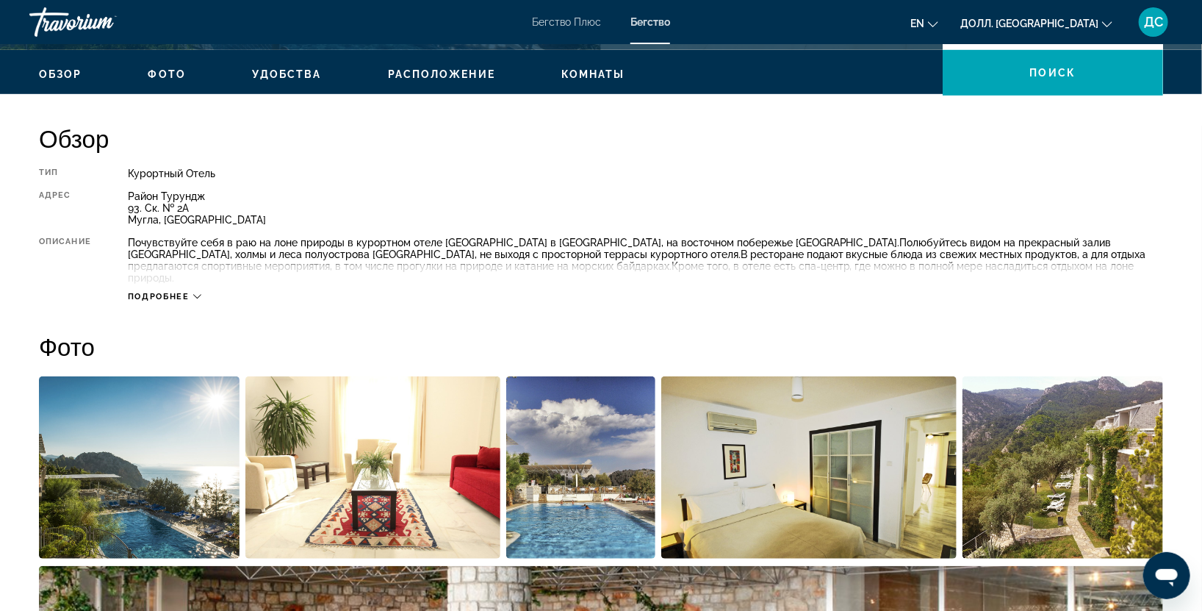
click at [196, 277] on div "Подробнее" at bounding box center [645, 282] width 1035 height 40
click at [196, 292] on icon "Основное содержание" at bounding box center [197, 296] width 8 height 8
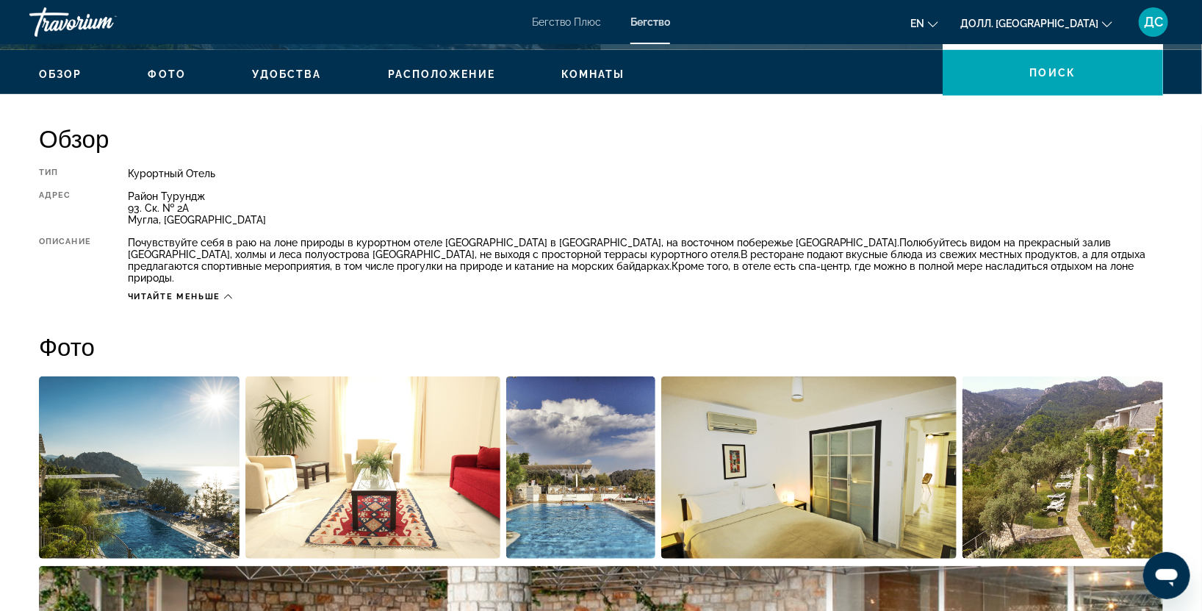
click at [85, 471] on img "Откройте слайдер с полноэкранными изображениями" at bounding box center [139, 467] width 201 height 182
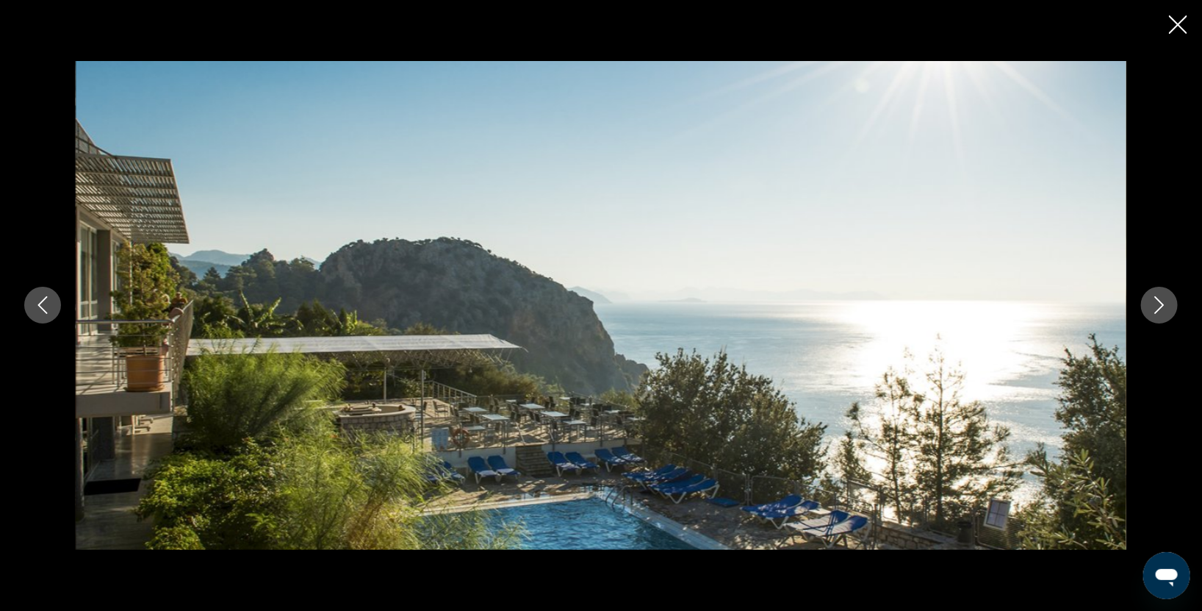
drag, startPoint x: 1149, startPoint y: 330, endPoint x: 1152, endPoint y: 317, distance: 12.8
click at [1151, 328] on div "prev next" at bounding box center [601, 305] width 1183 height 489
click at [1152, 317] on button "Следующее изображение" at bounding box center [1159, 305] width 37 height 37
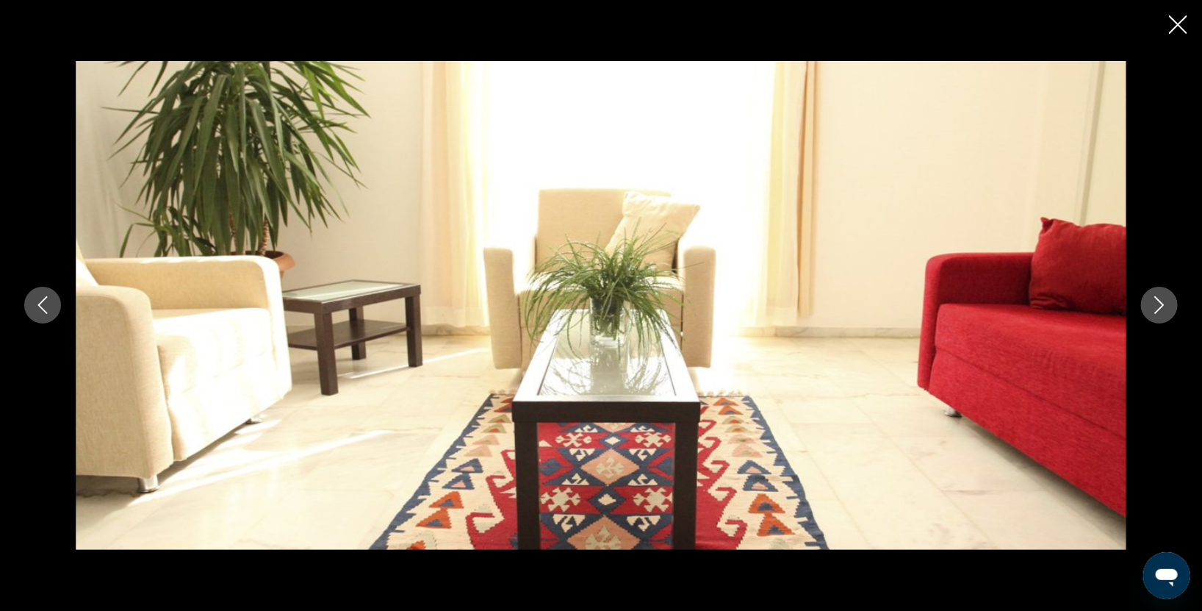
click at [1152, 317] on button "Следующее изображение" at bounding box center [1159, 305] width 37 height 37
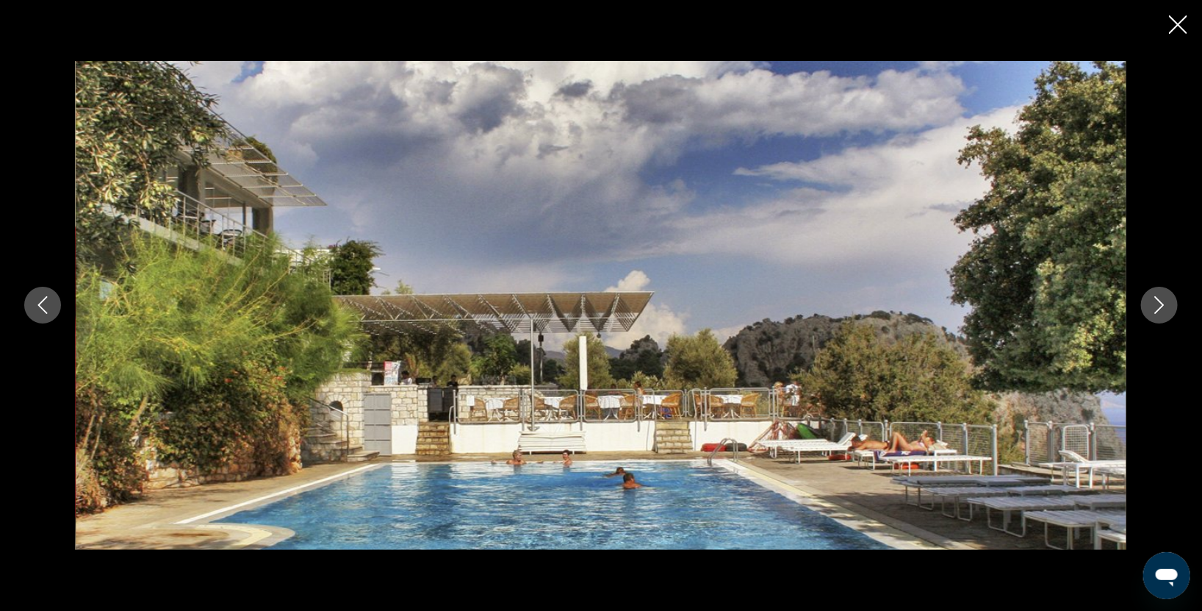
click at [1152, 317] on button "Следующее изображение" at bounding box center [1159, 305] width 37 height 37
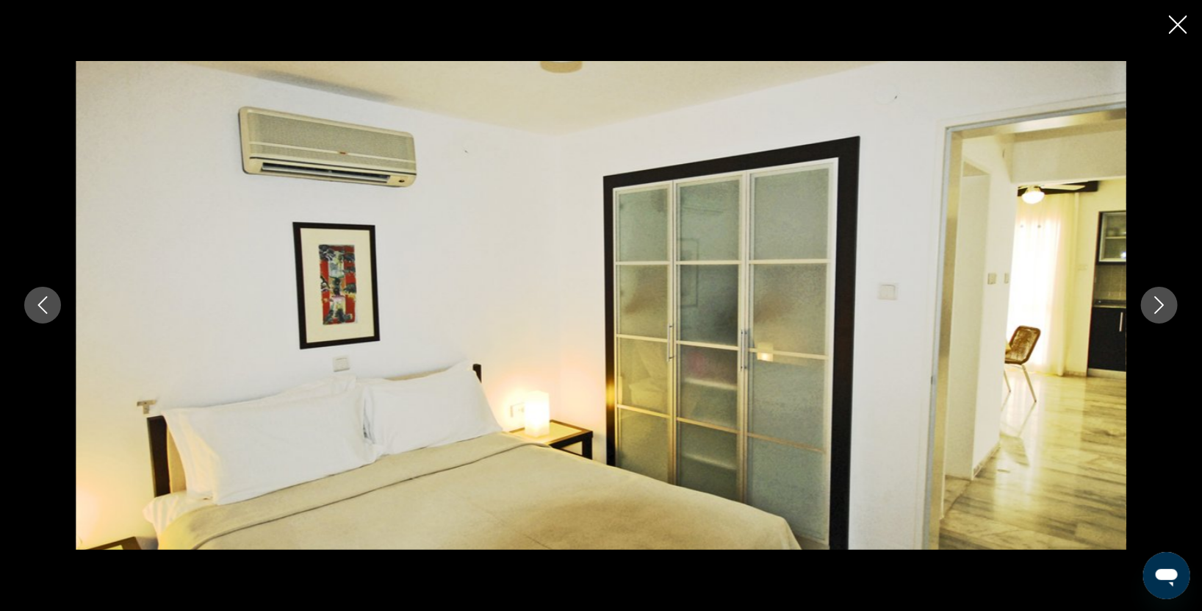
click at [1152, 317] on button "Следующее изображение" at bounding box center [1159, 305] width 37 height 37
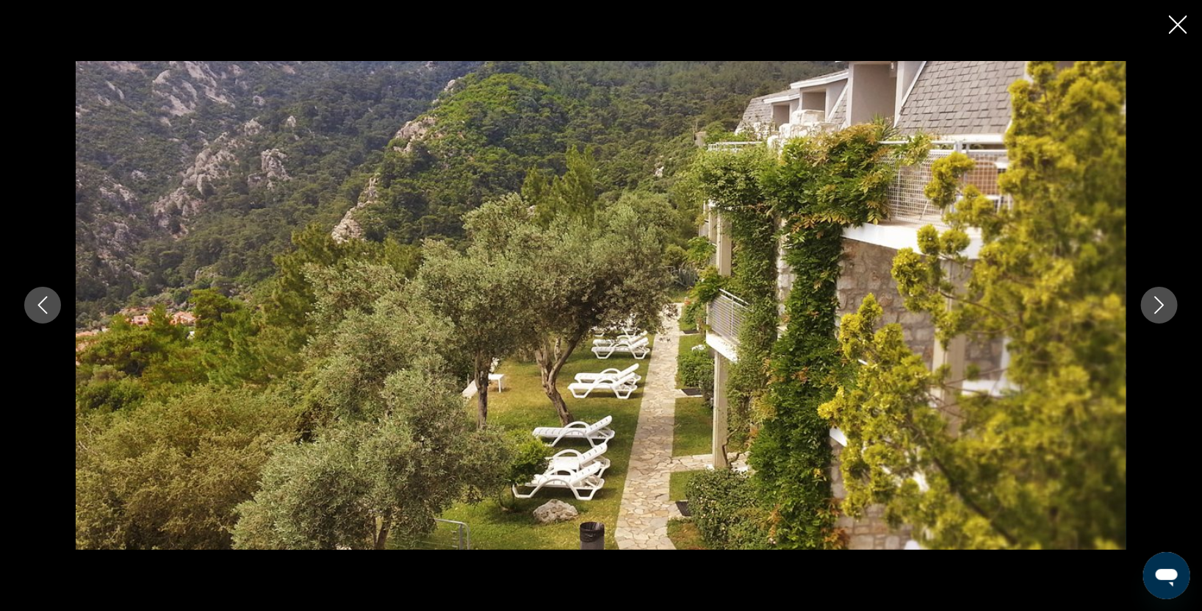
click at [1152, 317] on button "Следующее изображение" at bounding box center [1159, 305] width 37 height 37
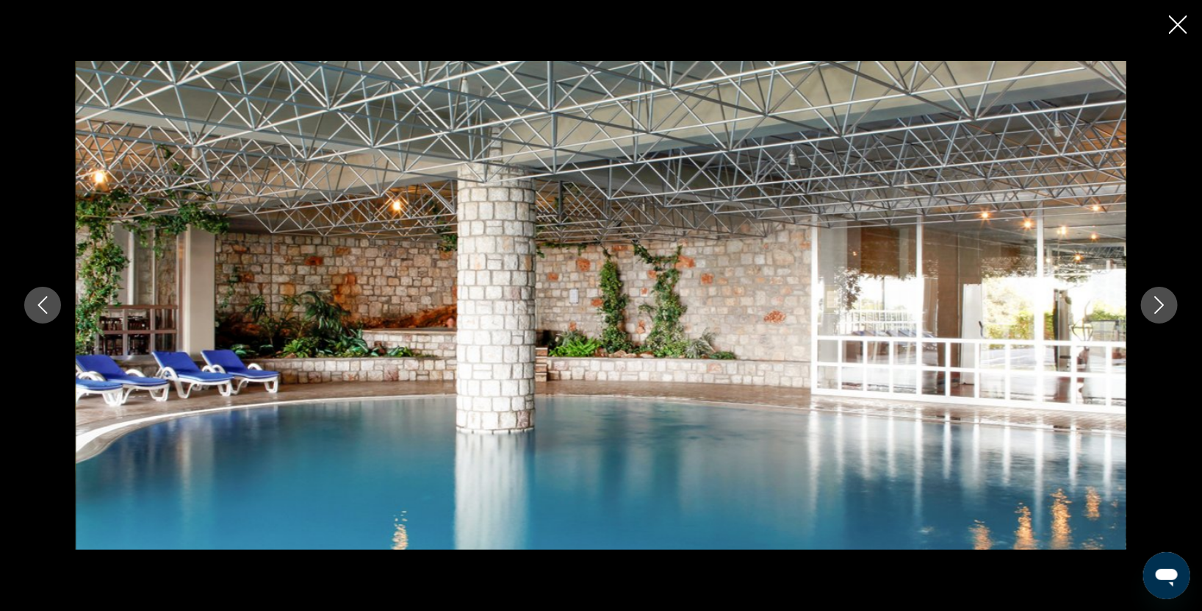
click at [1152, 317] on button "Следующее изображение" at bounding box center [1159, 305] width 37 height 37
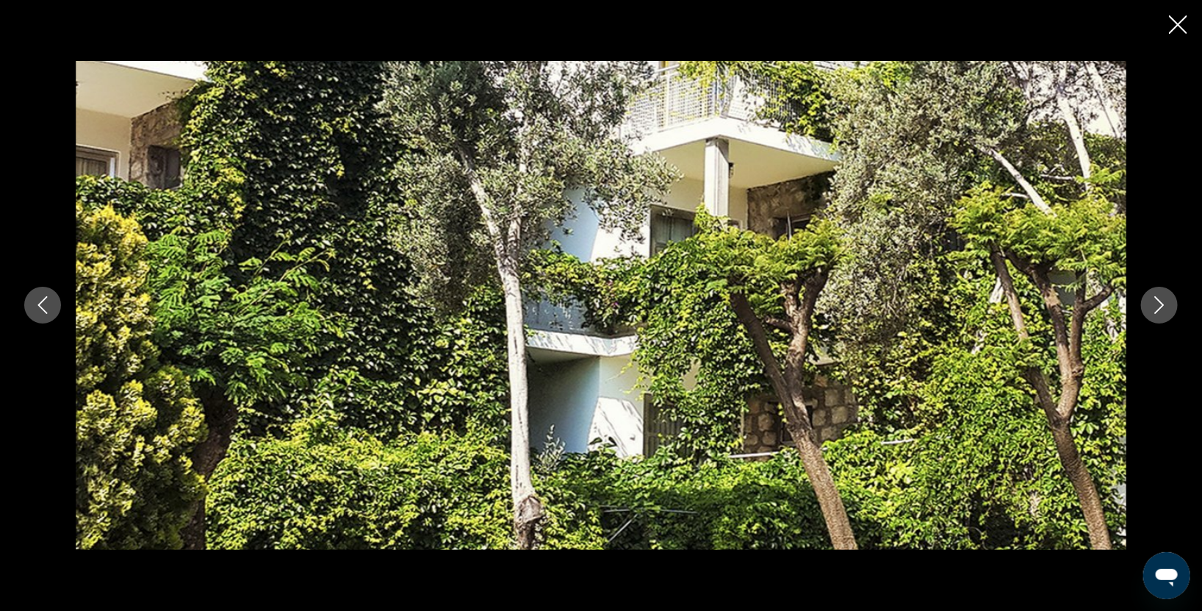
click at [1152, 317] on button "Следующее изображение" at bounding box center [1159, 305] width 37 height 37
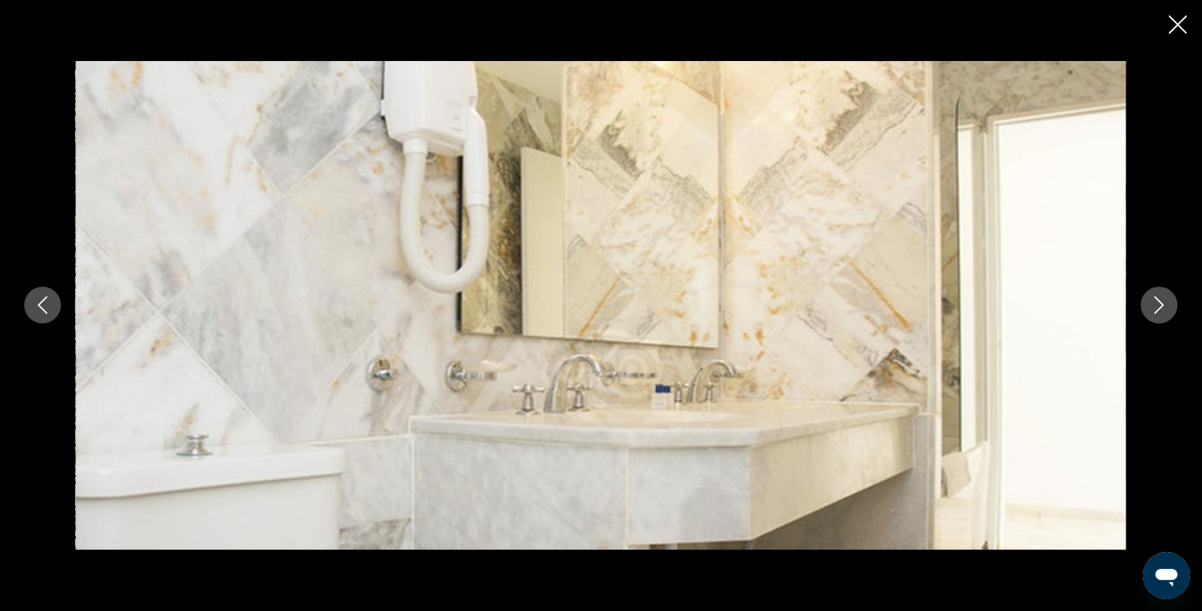
click at [1152, 317] on button "Следующее изображение" at bounding box center [1159, 305] width 37 height 37
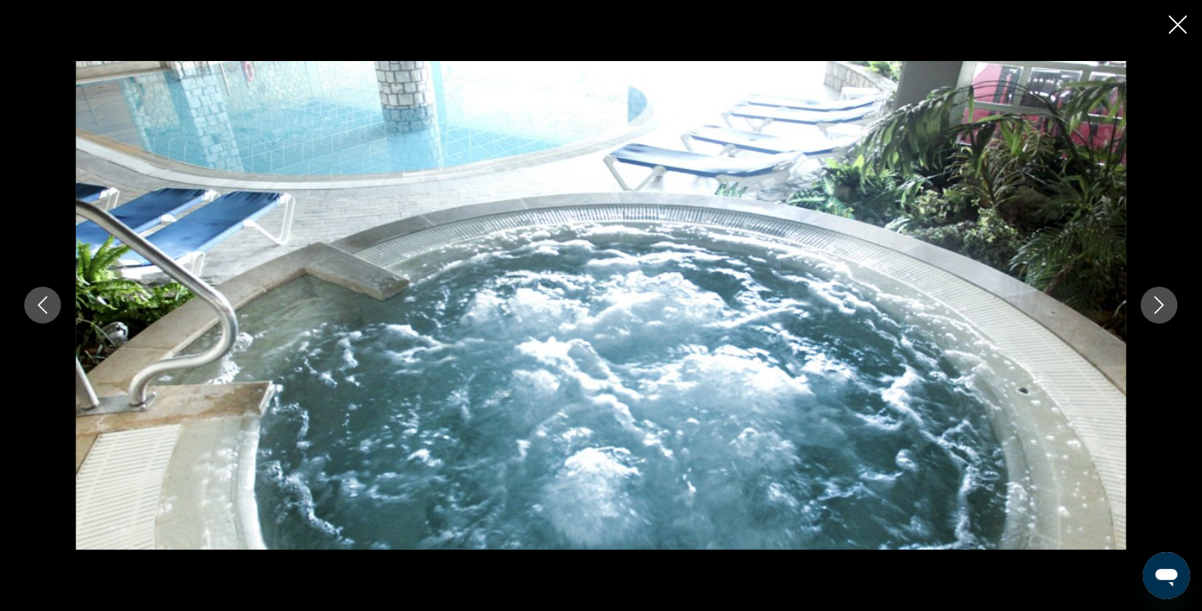
click at [1152, 317] on button "Следующее изображение" at bounding box center [1159, 305] width 37 height 37
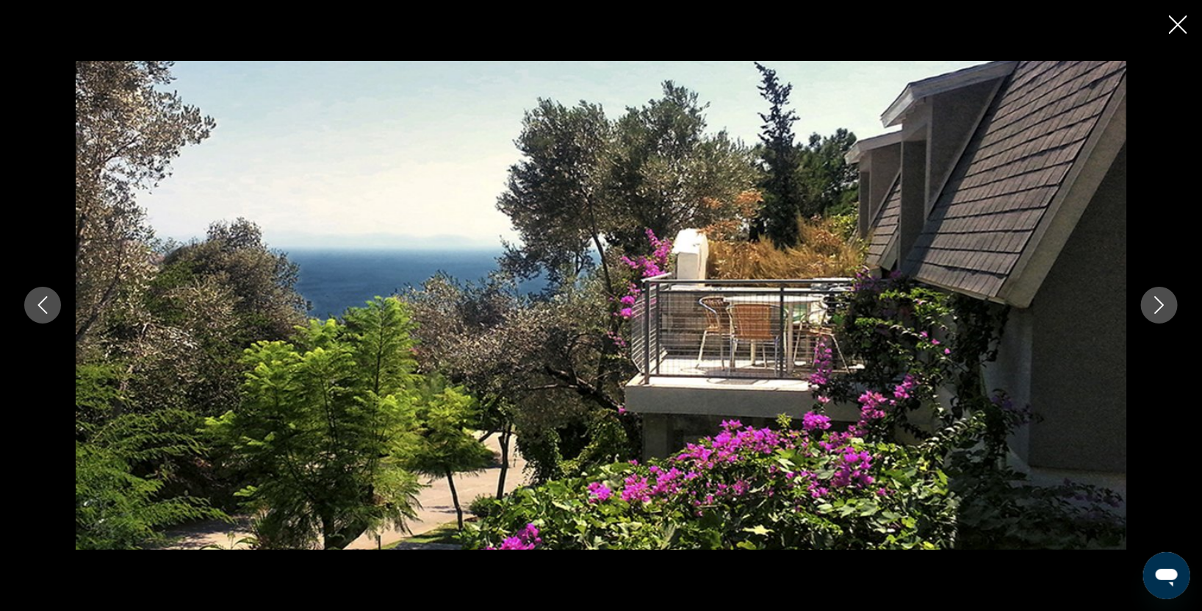
click at [1152, 317] on button "Следующее изображение" at bounding box center [1159, 305] width 37 height 37
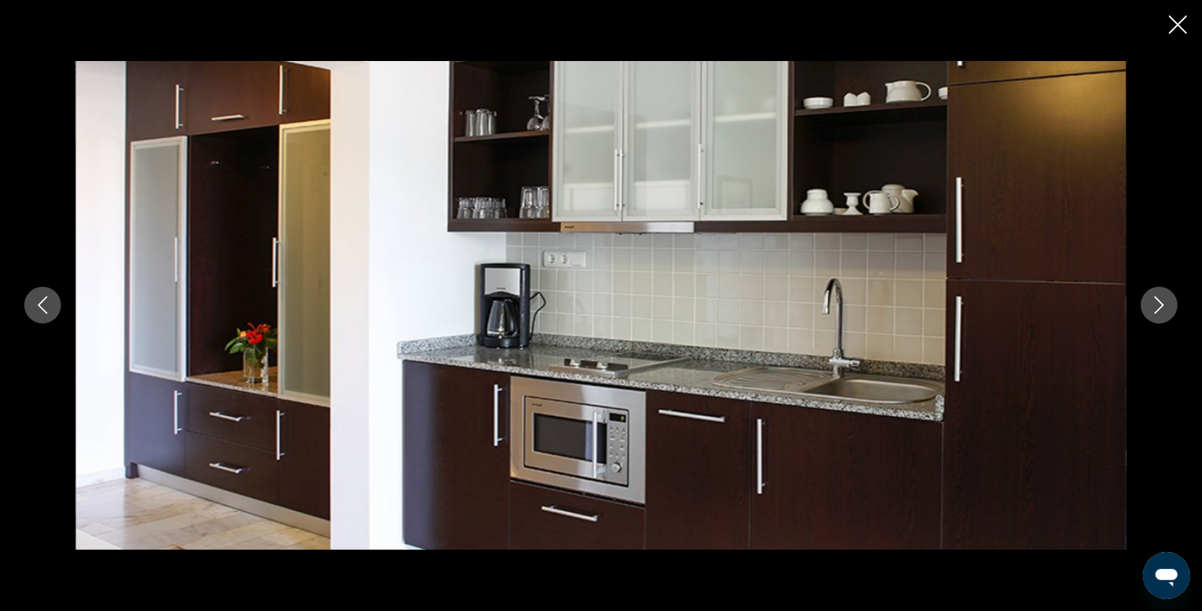
click at [1152, 317] on button "Следующее изображение" at bounding box center [1159, 305] width 37 height 37
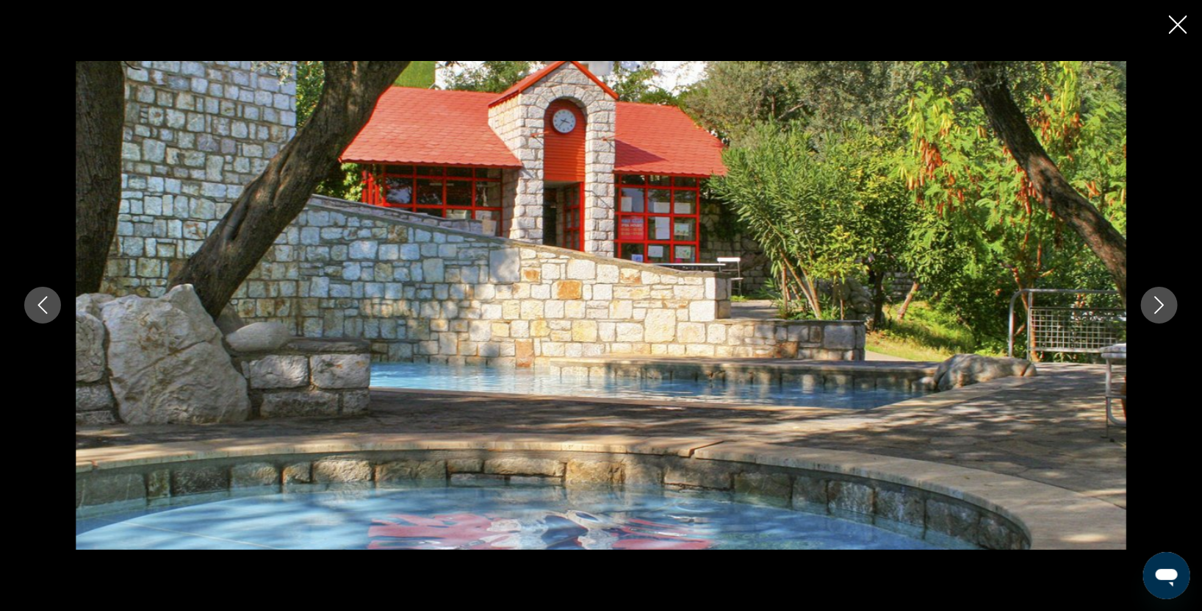
click at [1152, 317] on button "Следующее изображение" at bounding box center [1159, 305] width 37 height 37
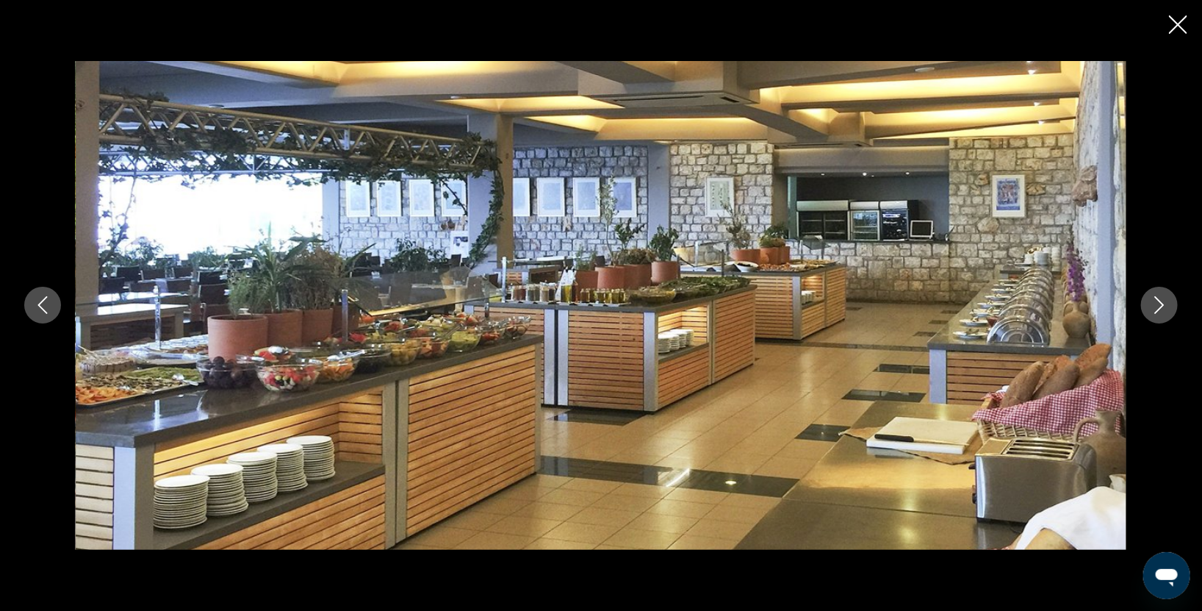
click at [1152, 317] on button "Следующее изображение" at bounding box center [1159, 305] width 37 height 37
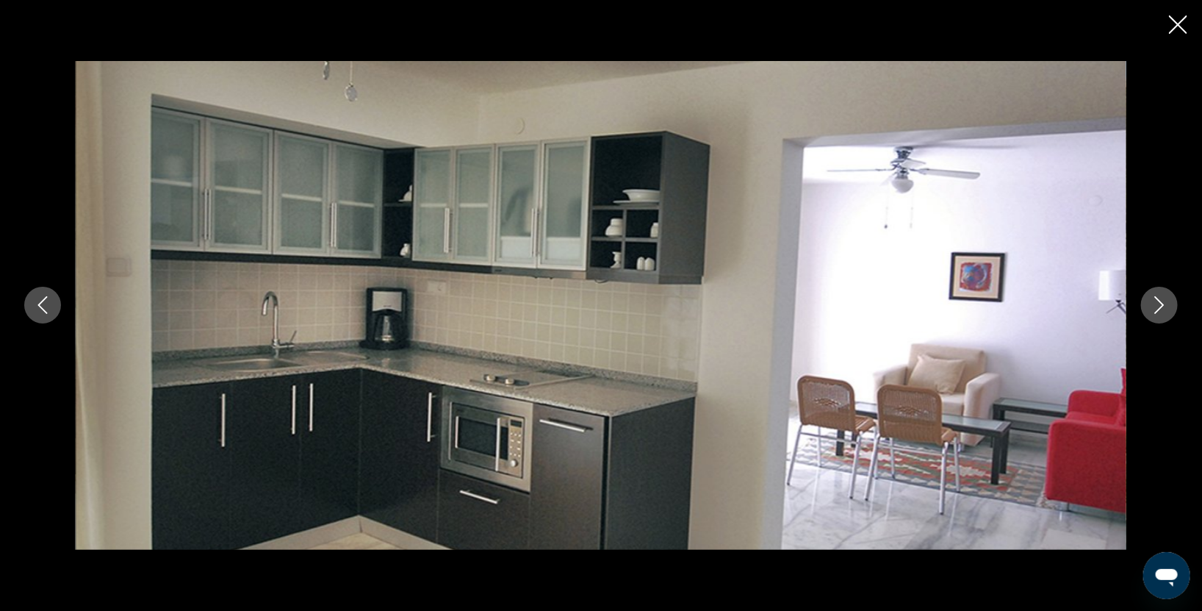
click at [1152, 317] on button "Следующее изображение" at bounding box center [1159, 305] width 37 height 37
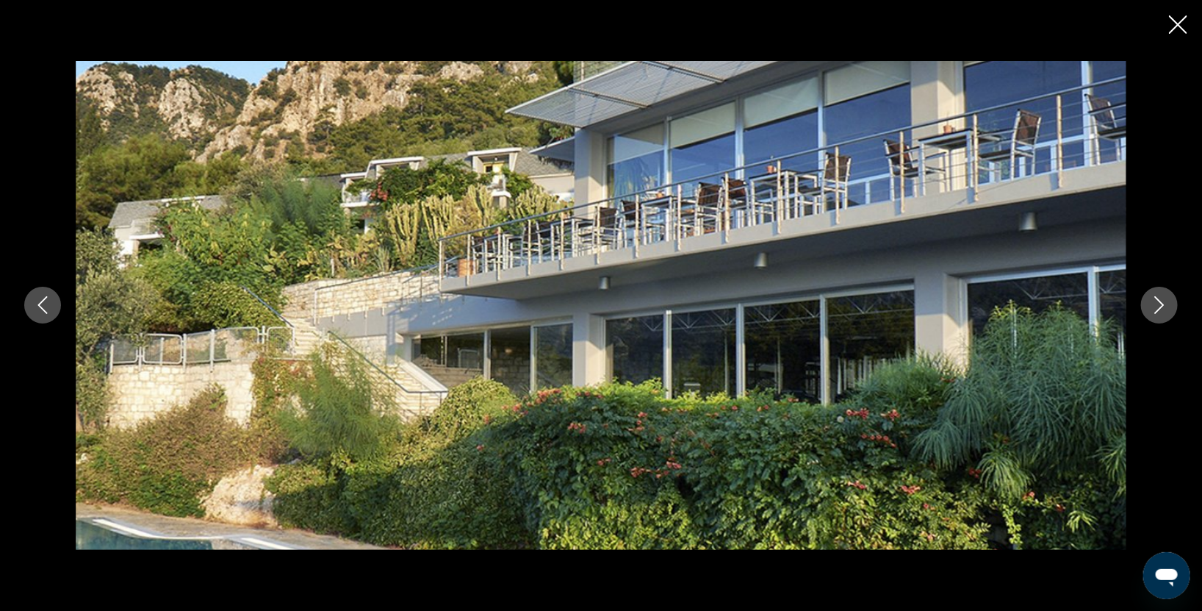
click at [1152, 317] on button "Следующее изображение" at bounding box center [1159, 305] width 37 height 37
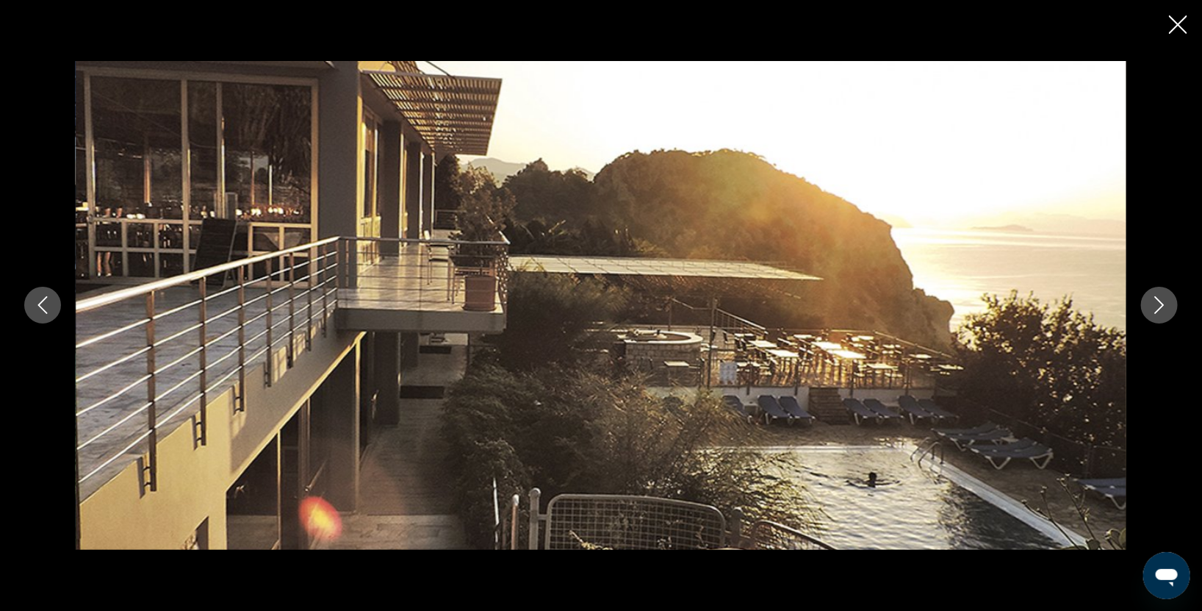
click at [1152, 317] on button "Следующее изображение" at bounding box center [1159, 305] width 37 height 37
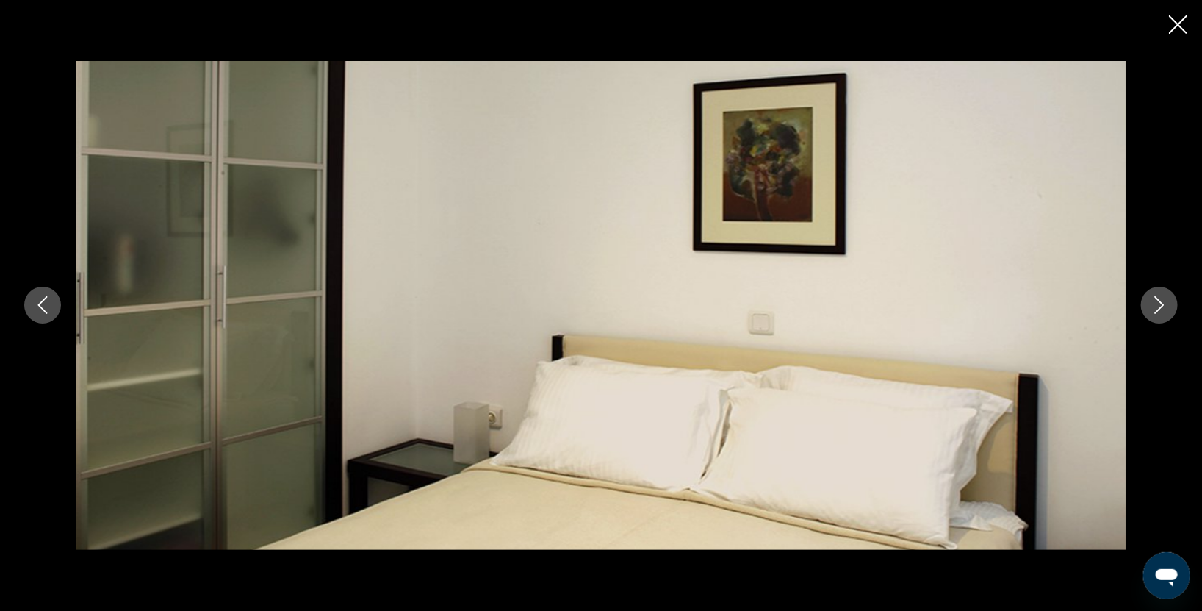
click at [1171, 30] on div "prev next" at bounding box center [601, 305] width 1202 height 611
click at [1176, 24] on icon "Закрыть слайд-шоу" at bounding box center [1178, 24] width 18 height 18
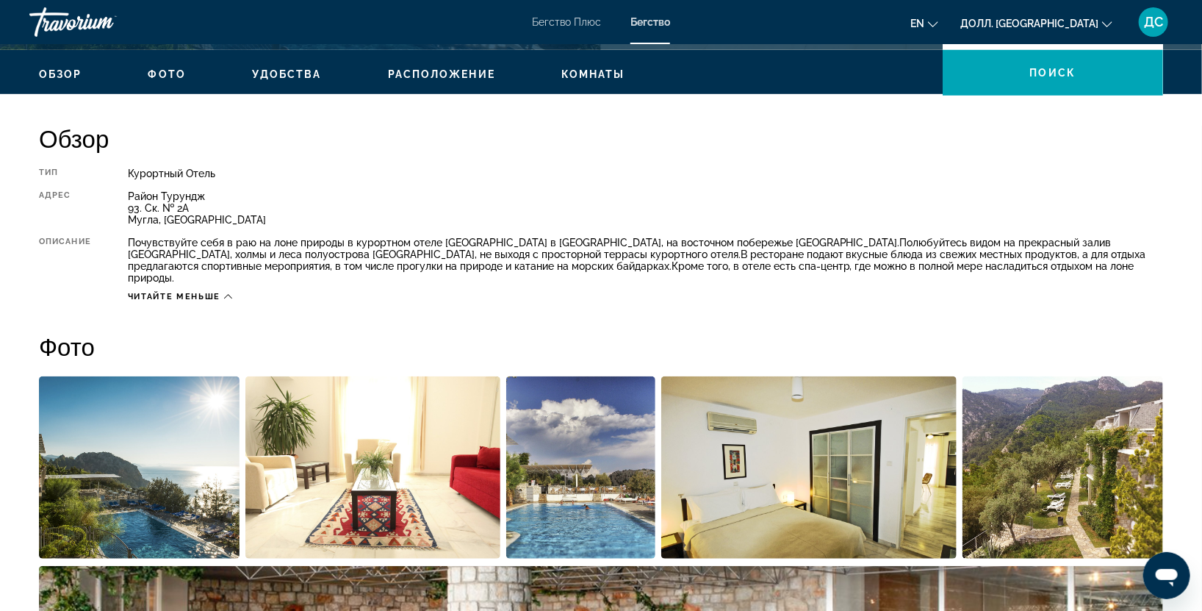
click at [229, 292] on icon "Основное содержание" at bounding box center [228, 296] width 8 height 8
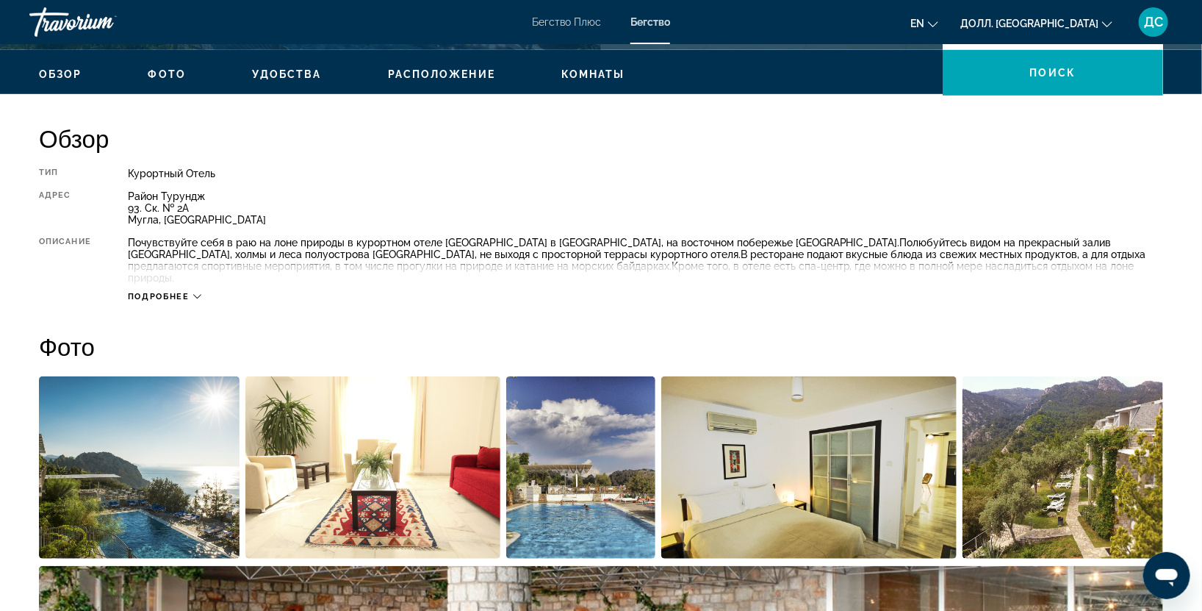
click at [200, 292] on icon "Основное содержание" at bounding box center [197, 296] width 8 height 8
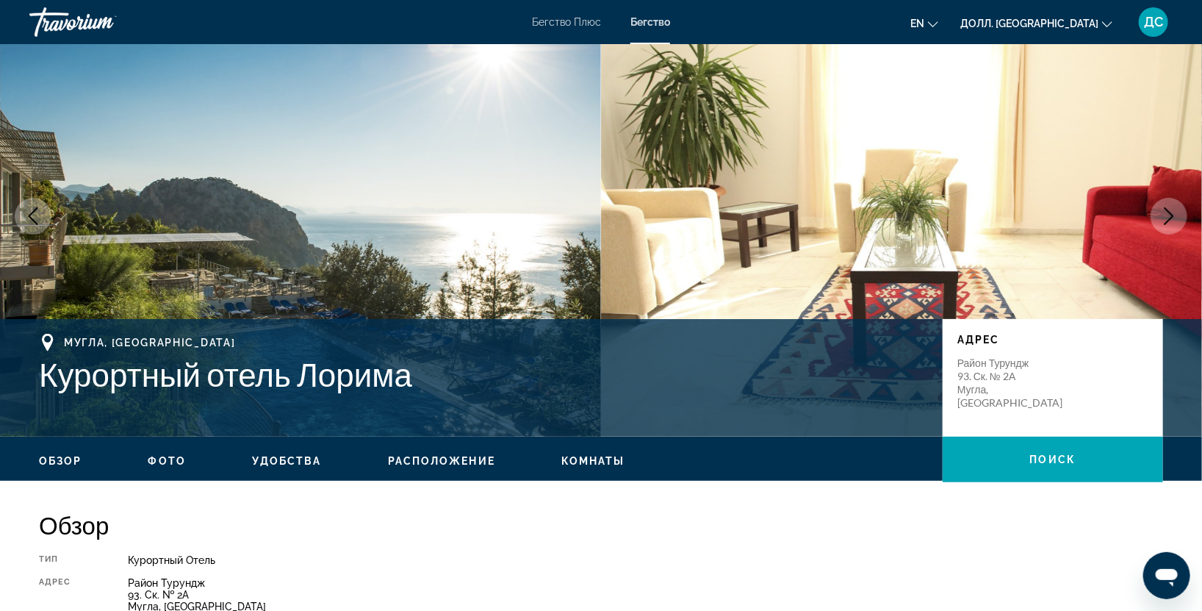
scroll to position [0, 0]
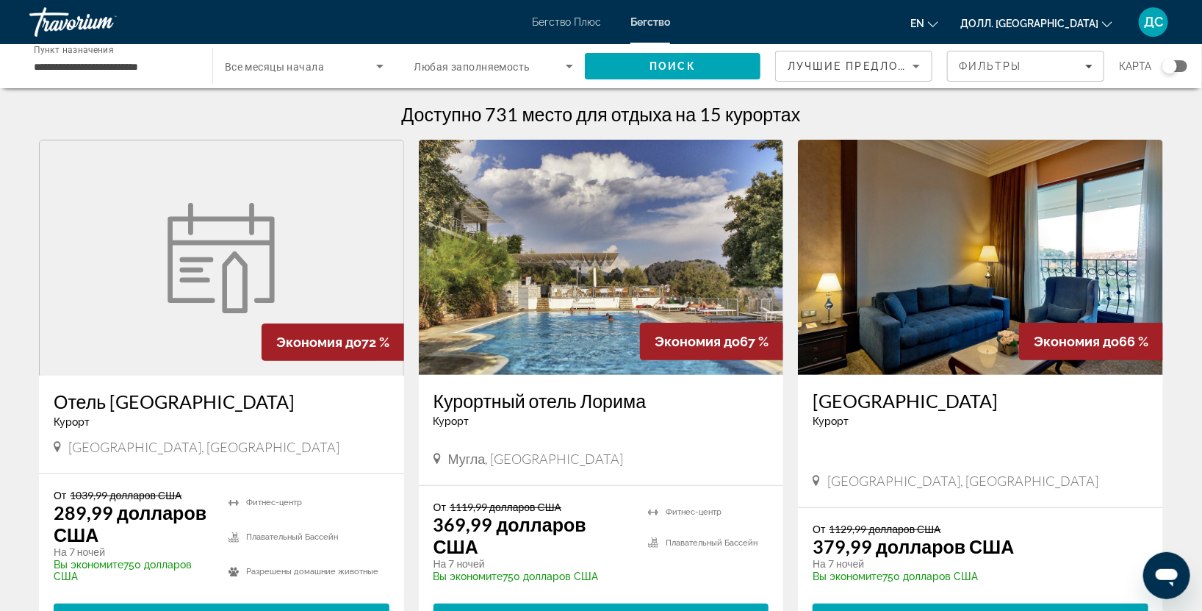
scroll to position [301, 0]
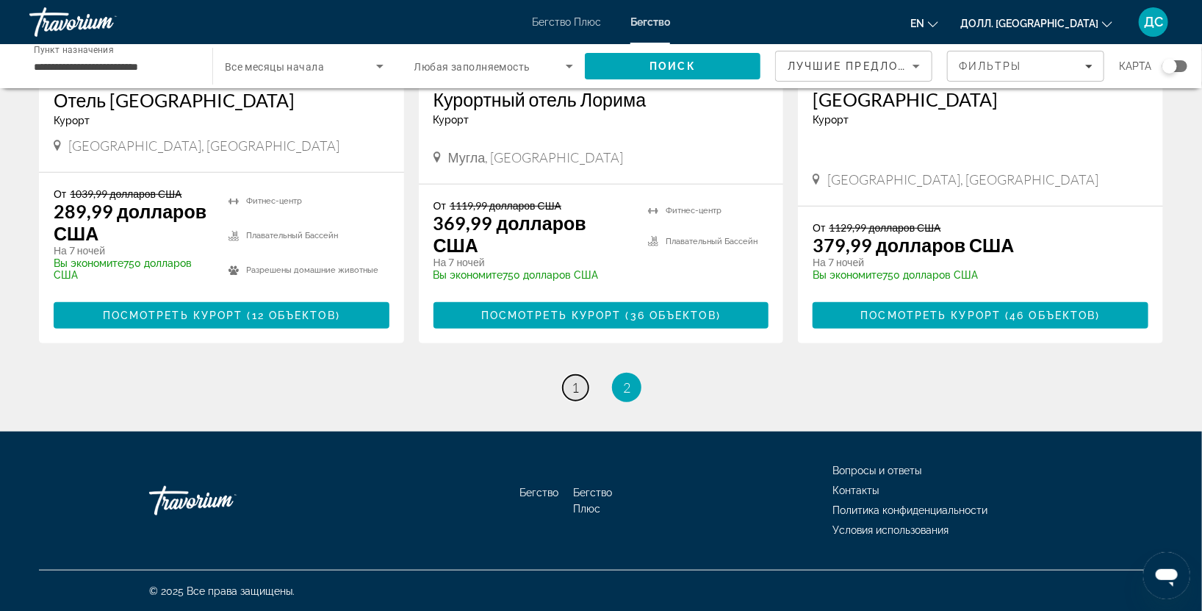
click at [570, 385] on link "страница 1" at bounding box center [576, 388] width 26 height 26
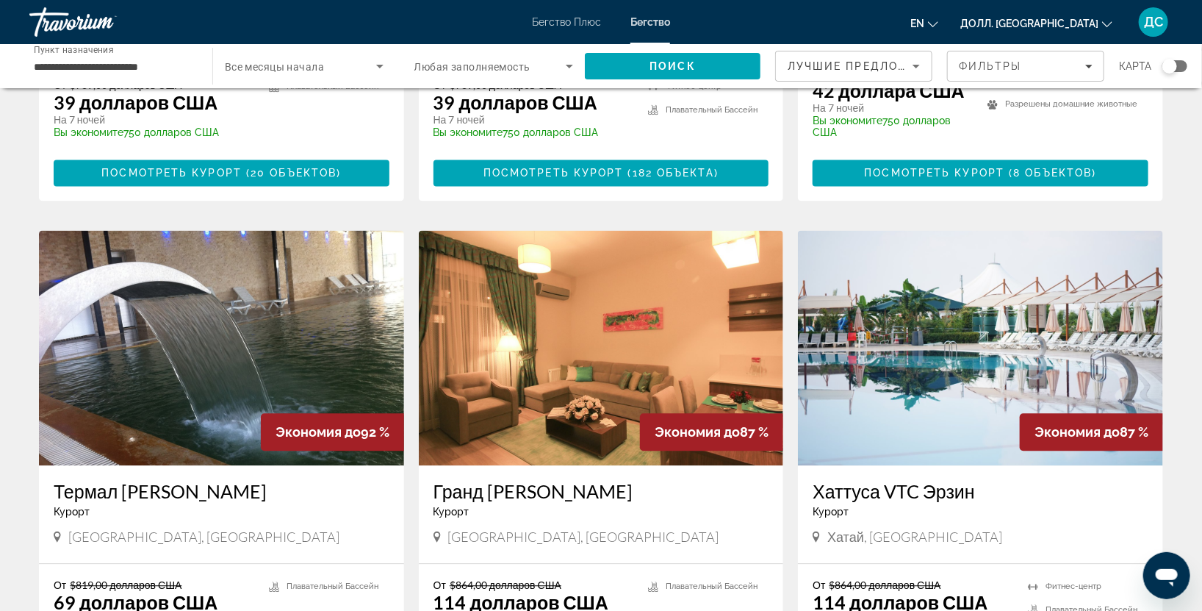
scroll to position [1777, 0]
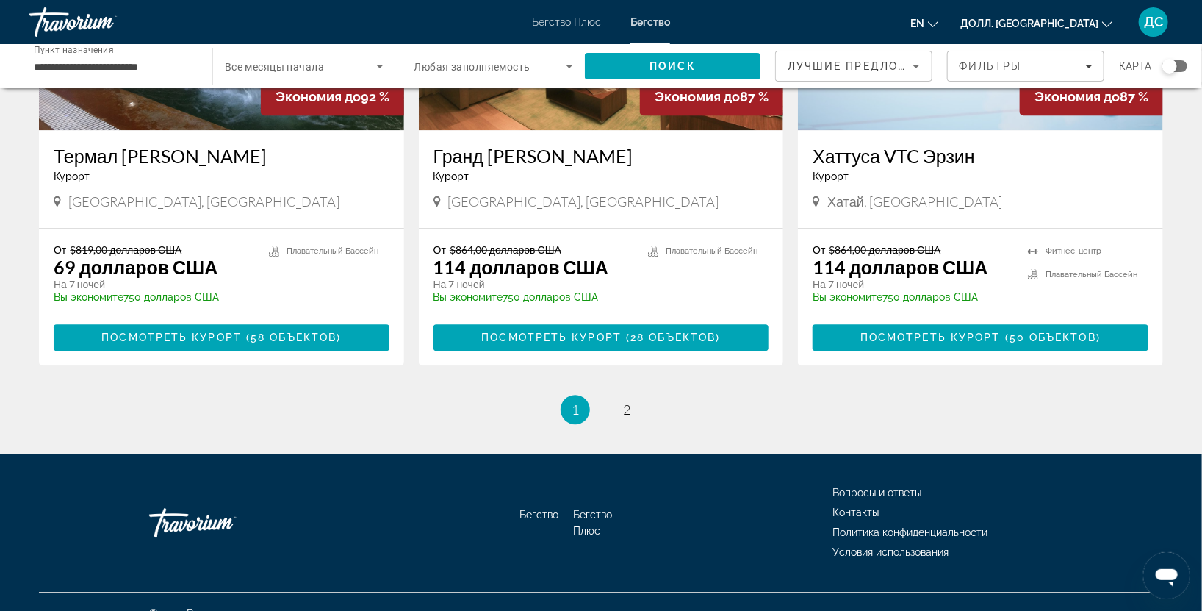
click at [580, 170] on div "Курорт - Этот курорт предназначен только для взрослых" at bounding box center [602, 176] width 336 height 12
click at [570, 331] on ya-tr-span "Посмотреть курорт" at bounding box center [551, 337] width 140 height 12
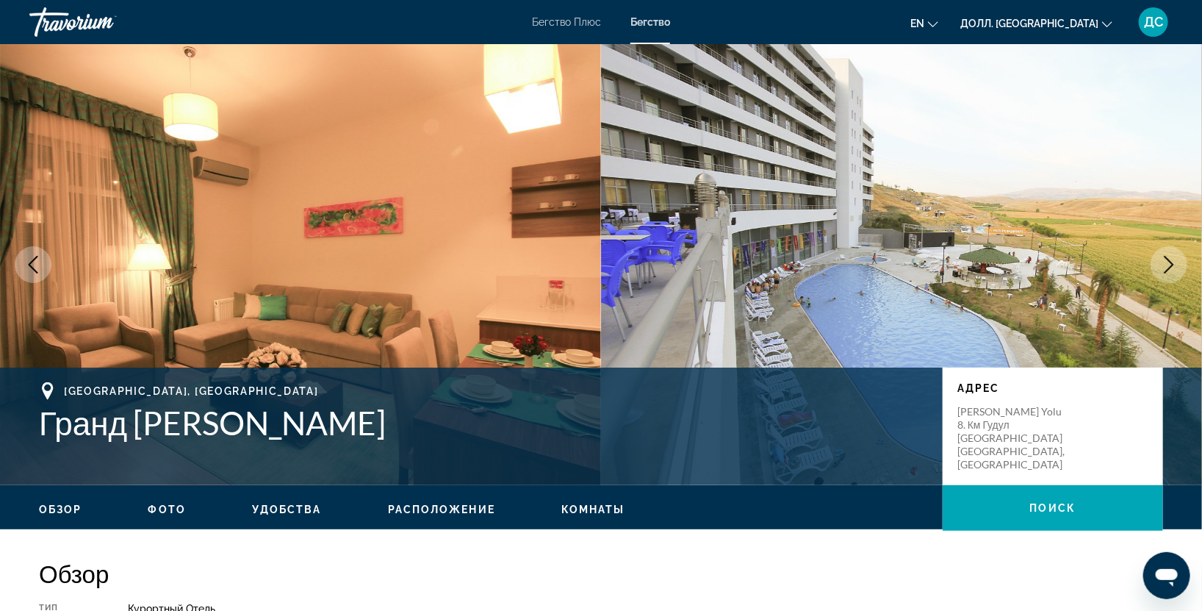
scroll to position [435, 0]
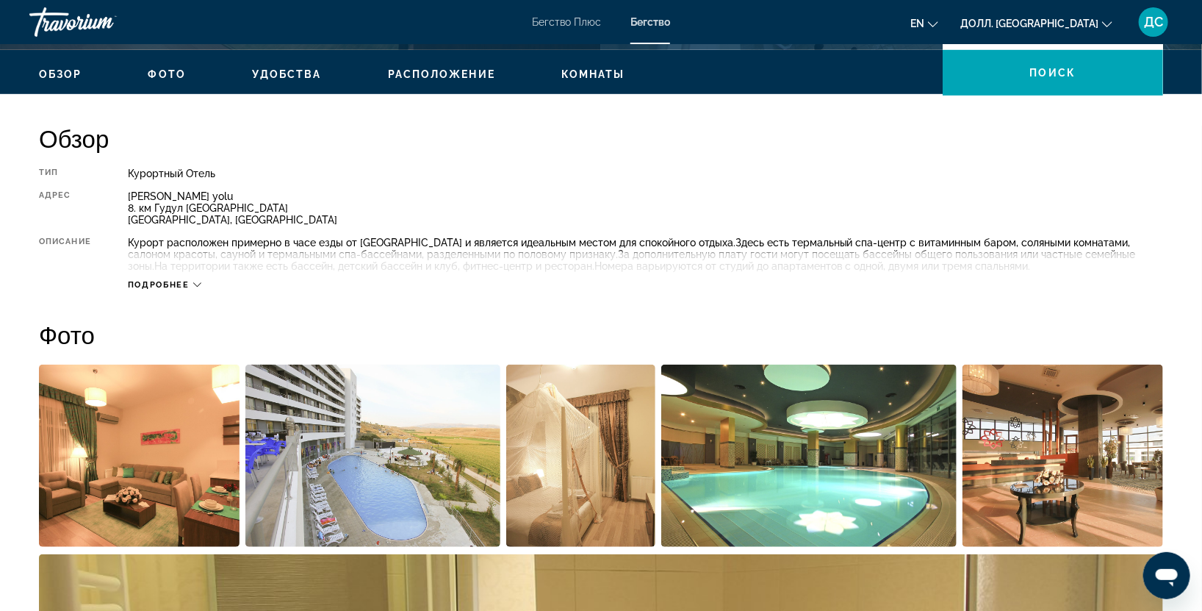
click at [200, 285] on icon "Основное содержание" at bounding box center [197, 285] width 8 height 8
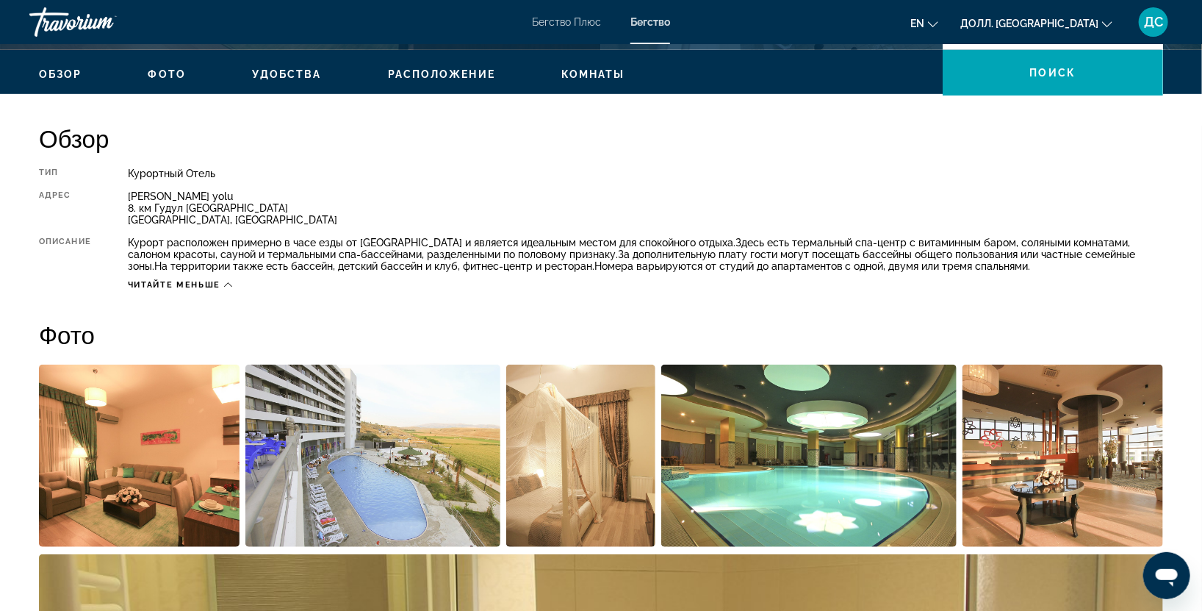
click at [229, 281] on icon "Основное содержание" at bounding box center [228, 285] width 8 height 8
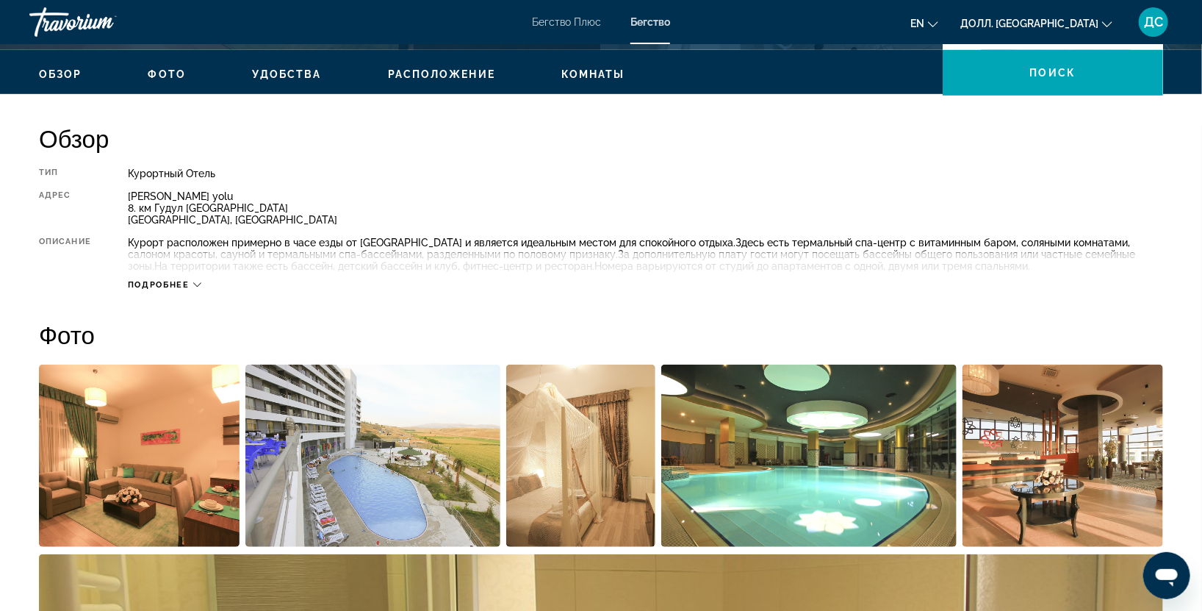
click at [194, 281] on icon "Основное содержание" at bounding box center [197, 285] width 8 height 8
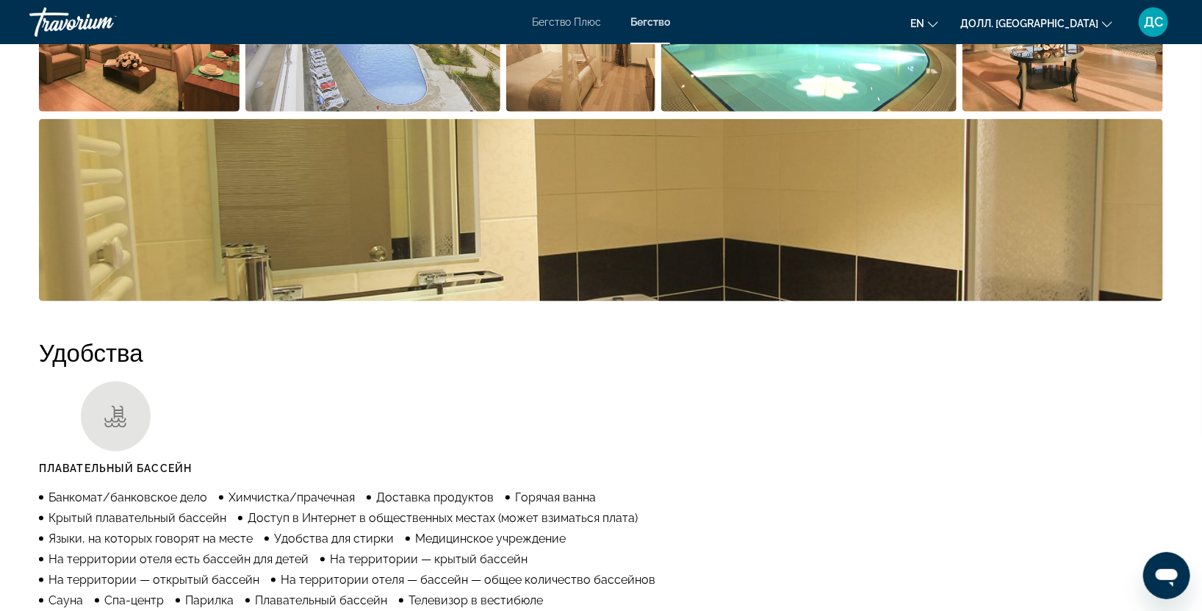
scroll to position [1306, 0]
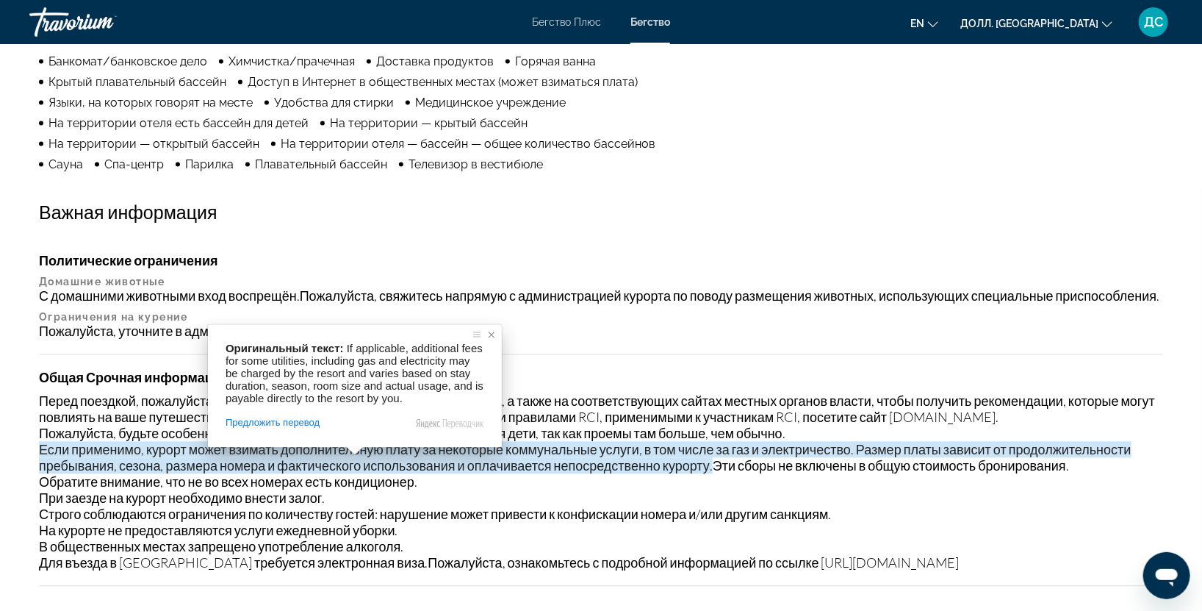
click at [489, 336] on span at bounding box center [491, 335] width 15 height 15
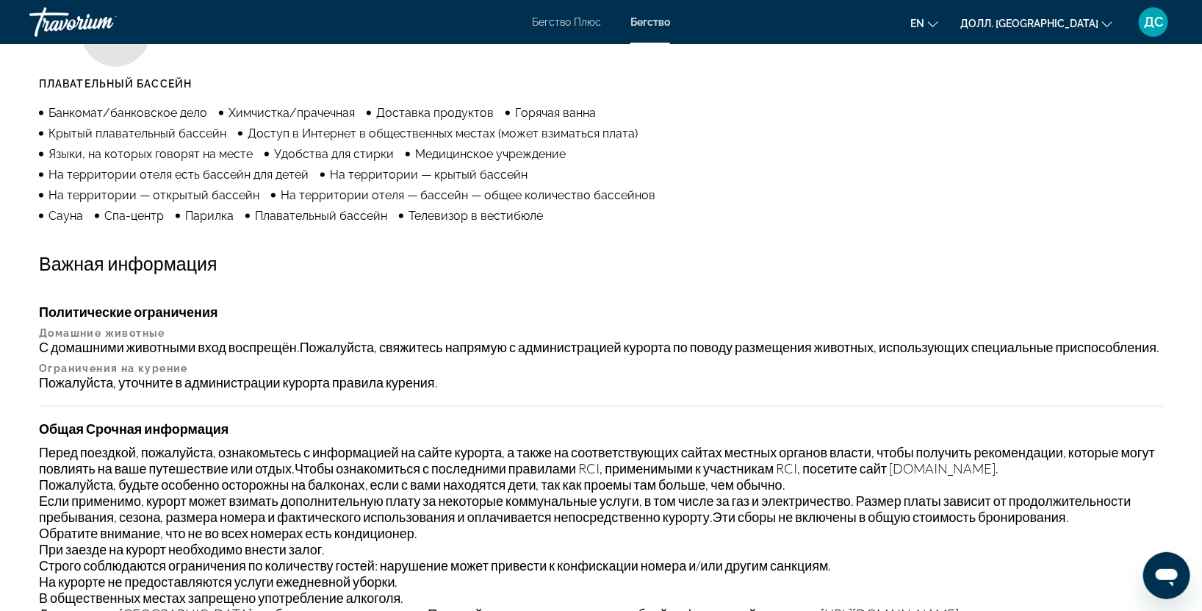
scroll to position [0, 0]
